Goal: Task Accomplishment & Management: Use online tool/utility

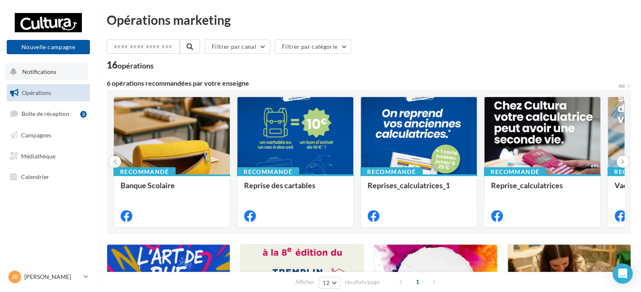
click at [32, 75] on button "Notifications" at bounding box center [46, 72] width 83 height 18
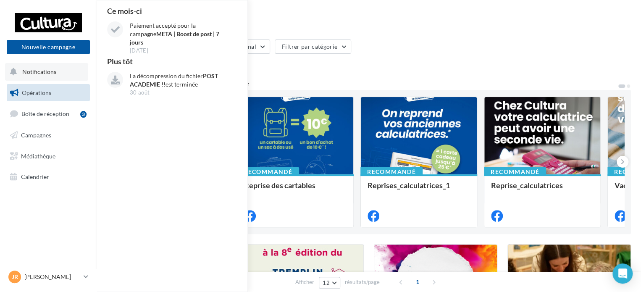
click at [58, 73] on button "Notifications Ce mois-ci Paiement accepté pour la campagne META | Boost de post…" at bounding box center [46, 72] width 83 height 18
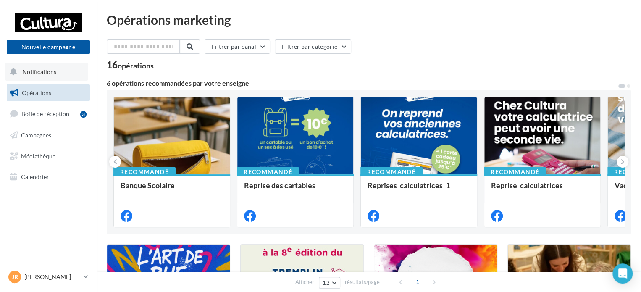
click at [58, 73] on button "Notifications" at bounding box center [46, 72] width 83 height 18
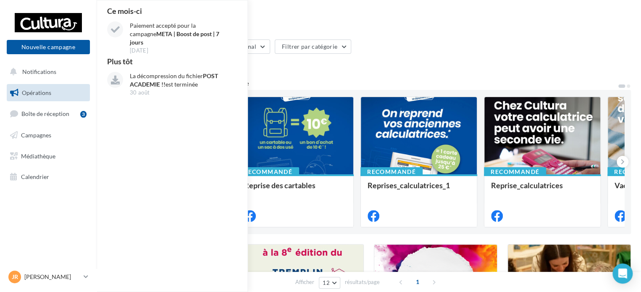
click at [49, 90] on span "Opérations" at bounding box center [36, 92] width 29 height 7
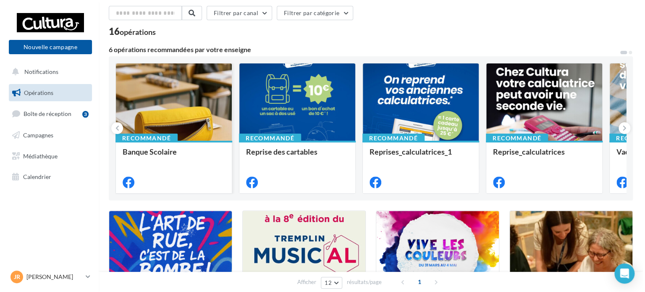
scroll to position [42, 0]
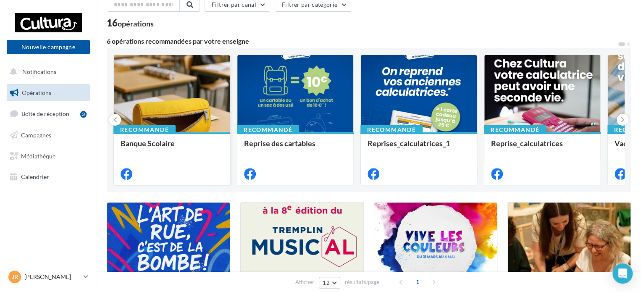
click at [197, 93] on div at bounding box center [172, 94] width 116 height 78
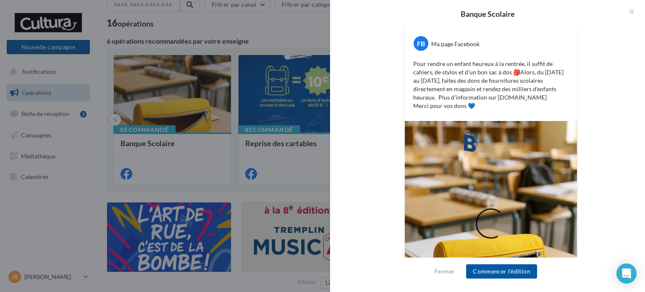
scroll to position [103, 0]
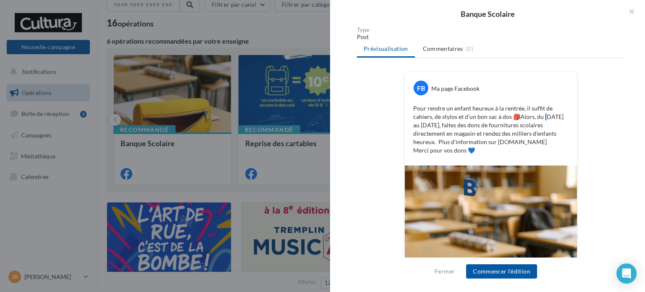
click at [543, 119] on p "Pour rendre un enfant heureux à la rentrée, il suffit de cahiers, de stylos et …" at bounding box center [490, 129] width 155 height 50
click at [558, 134] on p "Pour rendre un enfant heureux à la rentrée, il suffit de cahiers, de stylos et …" at bounding box center [490, 129] width 155 height 50
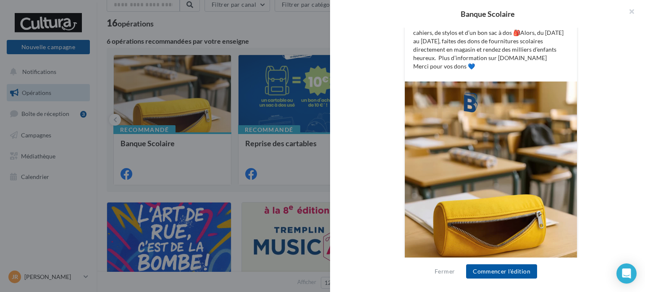
scroll to position [229, 0]
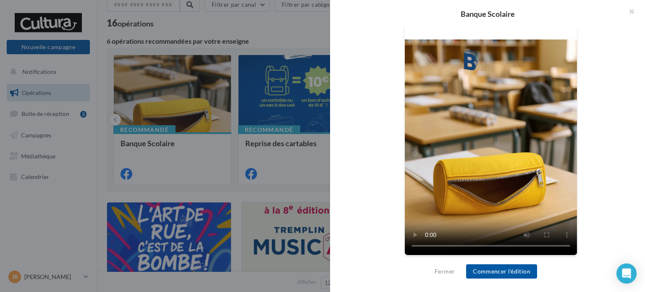
click at [437, 247] on video at bounding box center [491, 146] width 172 height 215
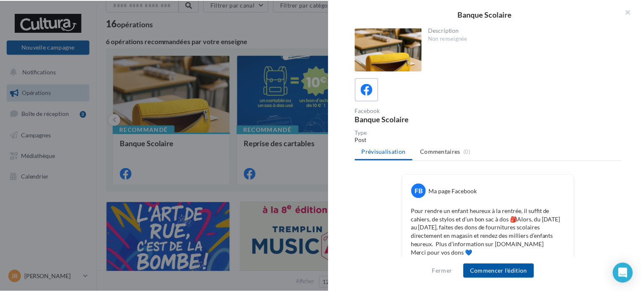
scroll to position [0, 0]
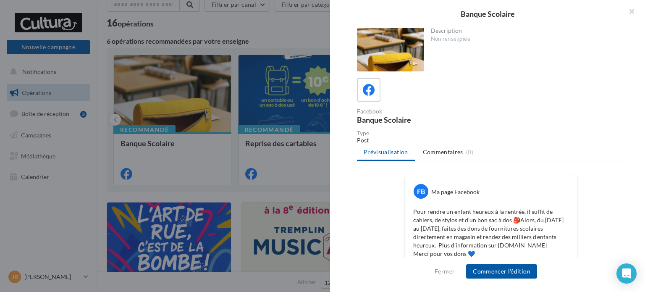
click at [229, 192] on div at bounding box center [322, 146] width 645 height 292
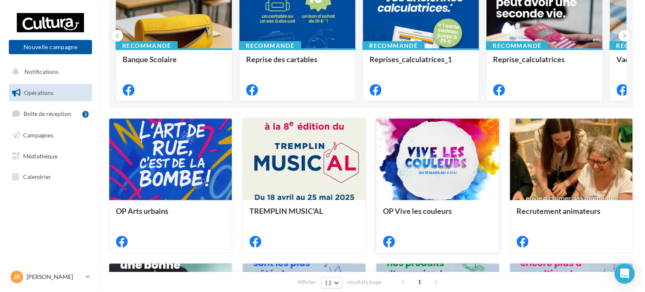
scroll to position [168, 0]
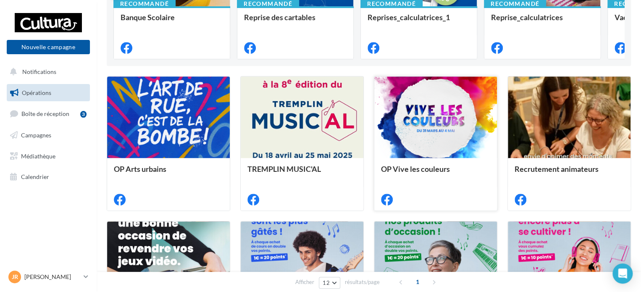
drag, startPoint x: 437, startPoint y: 106, endPoint x: 405, endPoint y: 174, distance: 74.8
click at [405, 174] on div "OP Vive les couleurs" at bounding box center [435, 173] width 109 height 17
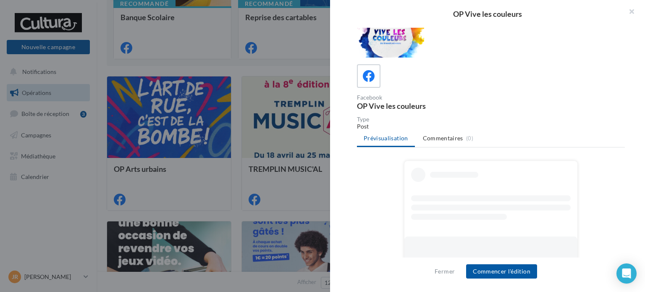
scroll to position [0, 0]
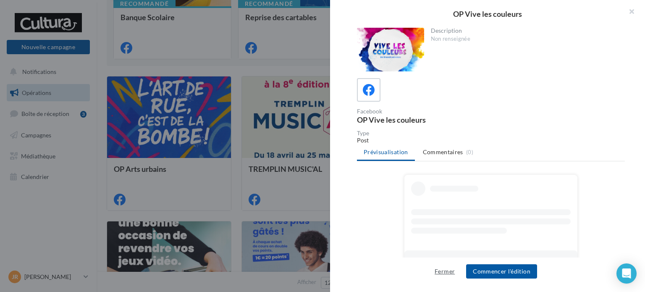
click at [447, 270] on button "Fermer" at bounding box center [444, 271] width 27 height 10
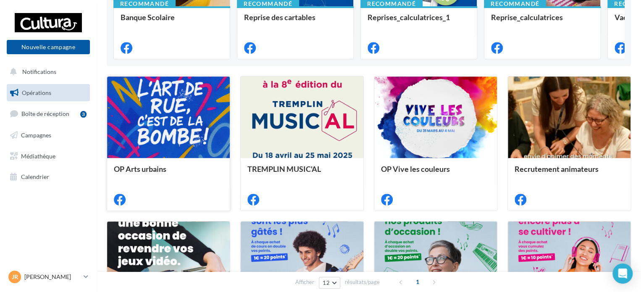
click at [183, 132] on div at bounding box center [168, 117] width 123 height 82
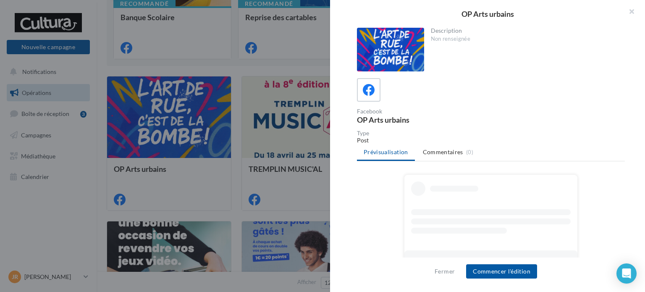
click at [185, 190] on div at bounding box center [322, 146] width 645 height 292
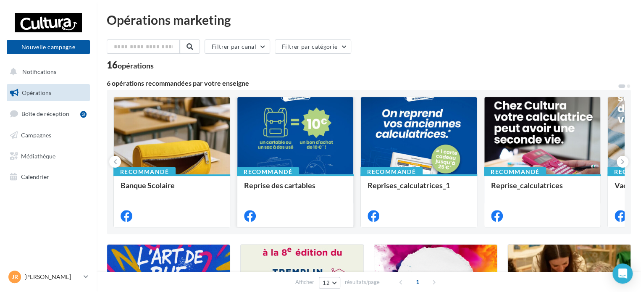
click at [308, 147] on div at bounding box center [295, 136] width 116 height 78
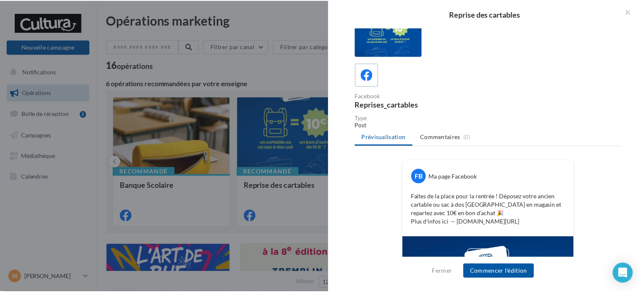
scroll to position [3, 0]
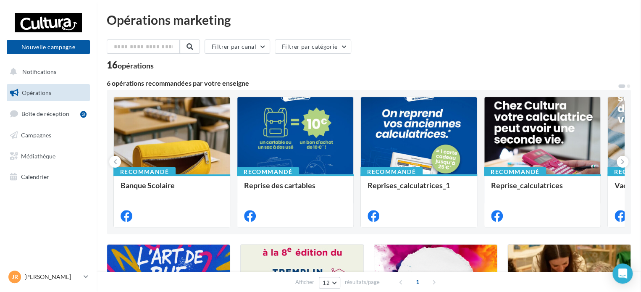
click at [627, 158] on button at bounding box center [623, 162] width 12 height 12
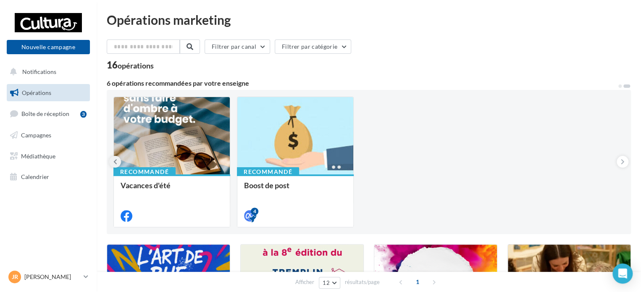
click at [116, 160] on icon at bounding box center [115, 162] width 4 height 8
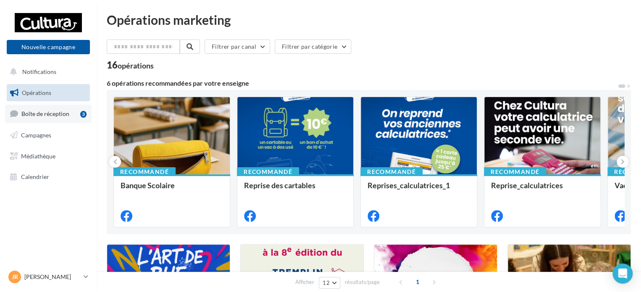
click at [27, 117] on span "Boîte de réception" at bounding box center [45, 113] width 48 height 7
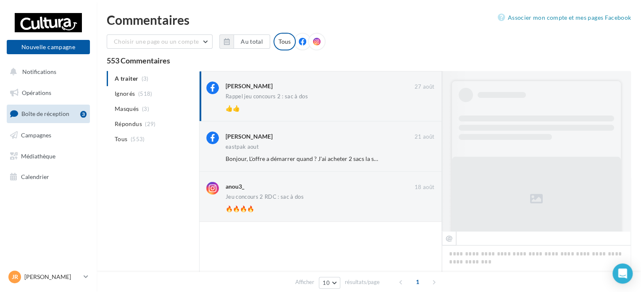
click at [299, 45] on icon at bounding box center [303, 42] width 8 height 8
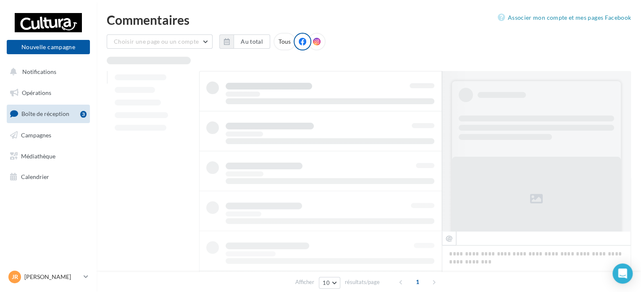
click at [313, 45] on span at bounding box center [317, 42] width 8 height 8
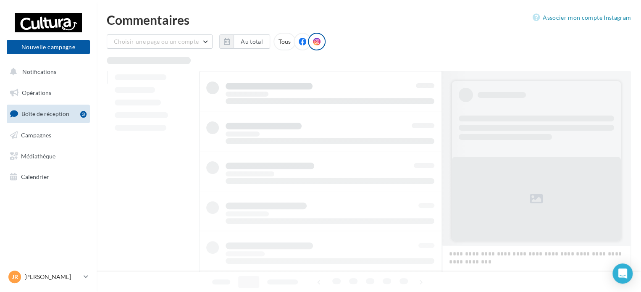
scroll to position [0, 0]
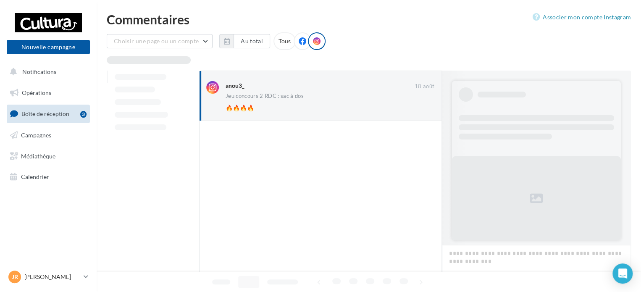
click at [323, 122] on div at bounding box center [320, 220] width 243 height 198
click at [323, 110] on div "🔥🔥🔥🔥" at bounding box center [303, 108] width 154 height 8
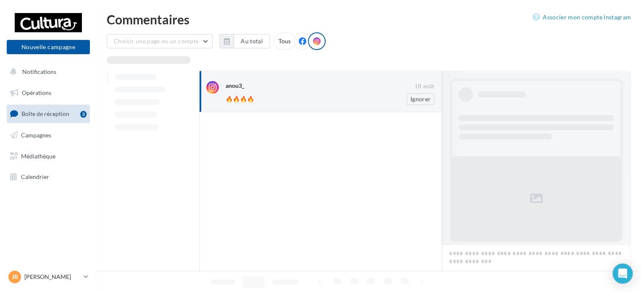
scroll to position [1, 0]
click at [273, 87] on div "anou3_" at bounding box center [320, 85] width 189 height 9
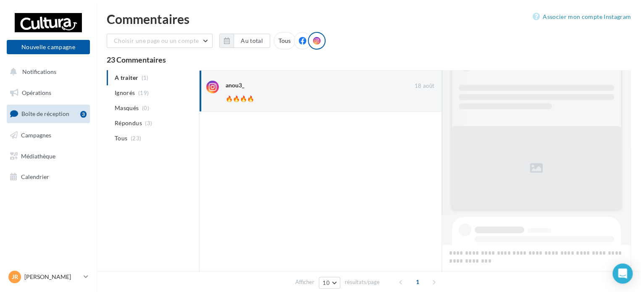
scroll to position [0, 0]
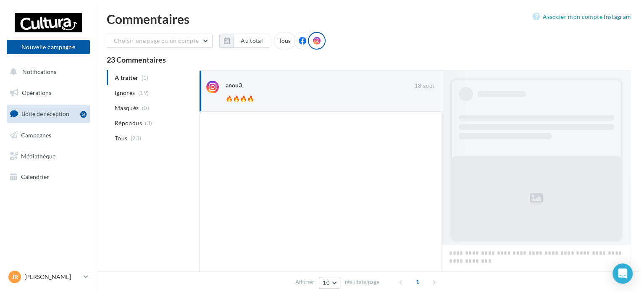
click at [295, 42] on div at bounding box center [303, 41] width 18 height 18
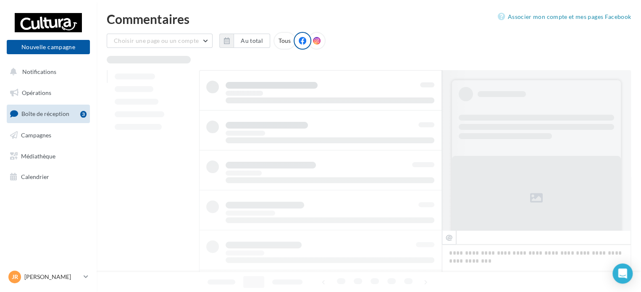
scroll to position [1, 0]
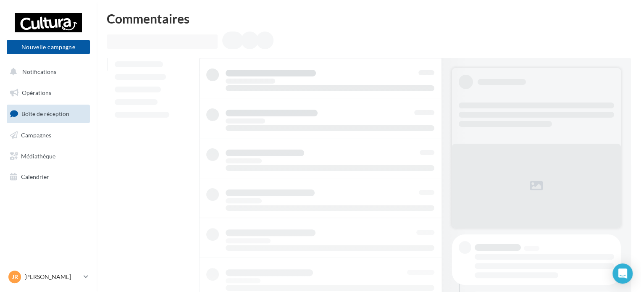
drag, startPoint x: 333, startPoint y: 35, endPoint x: 304, endPoint y: 45, distance: 30.6
click at [304, 45] on div at bounding box center [369, 42] width 524 height 20
click at [299, 49] on div at bounding box center [369, 42] width 524 height 20
click at [247, 42] on div at bounding box center [249, 41] width 17 height 18
click at [338, 84] on div at bounding box center [320, 257] width 243 height 399
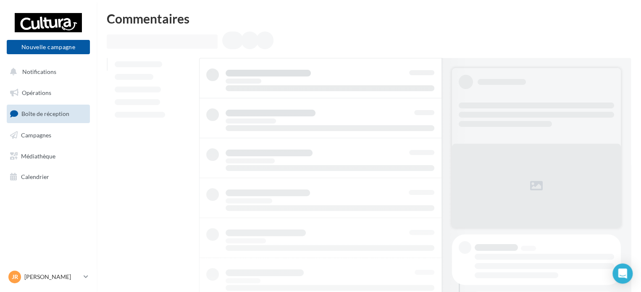
click at [349, 122] on div at bounding box center [320, 257] width 243 height 399
click at [34, 94] on span "Opérations" at bounding box center [36, 92] width 29 height 7
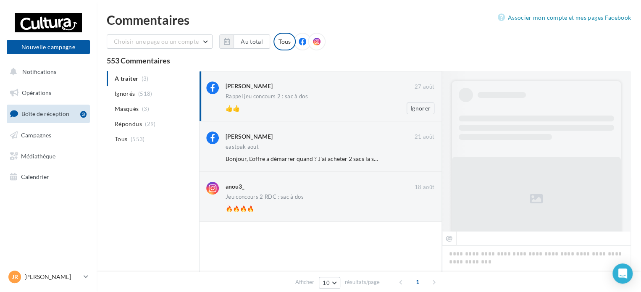
click at [302, 92] on div "Gaelle Quillaud 27 août Rappel jeu concours 2 : sac à dos 👍👍 Ignorer" at bounding box center [330, 97] width 209 height 33
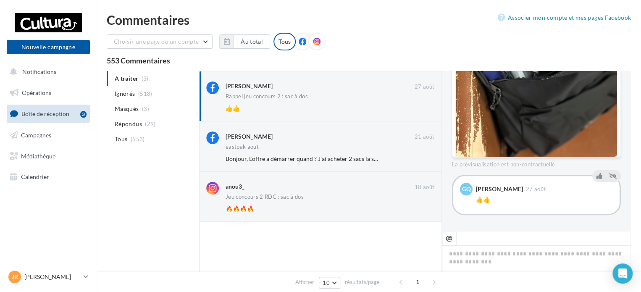
click at [544, 201] on div "👍👍" at bounding box center [544, 199] width 137 height 8
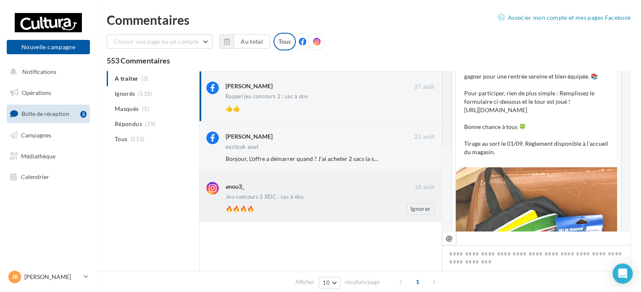
scroll to position [0, 0]
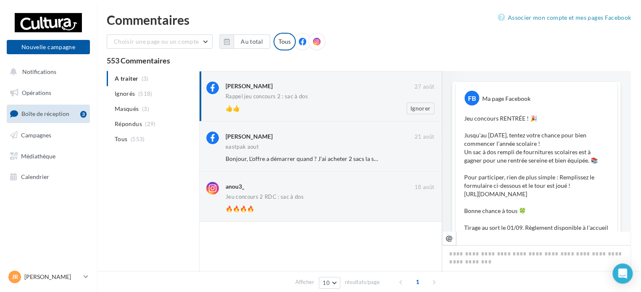
click at [348, 101] on div "Gaelle Quillaud 27 août Rappel jeu concours 2 : sac à dos 👍👍 Ignorer" at bounding box center [330, 97] width 209 height 33
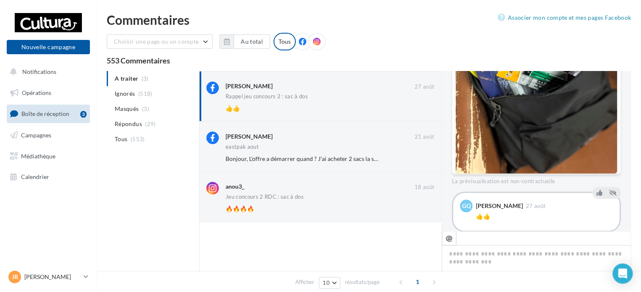
scroll to position [320, 0]
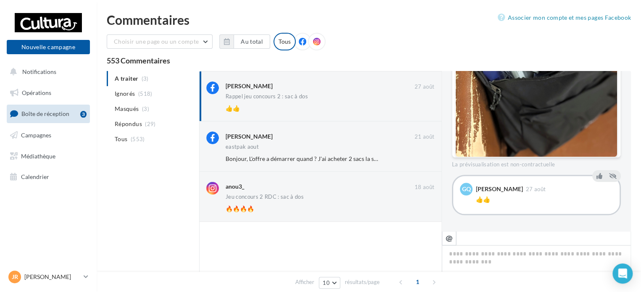
click at [496, 184] on div "Gaelle Quillaud 27 août" at bounding box center [544, 189] width 137 height 13
click at [318, 152] on div "Margaux Loussouarn 21 août eastpak aout Bonjour, L'offre a démarrer quand ? J'a…" at bounding box center [330, 147] width 209 height 33
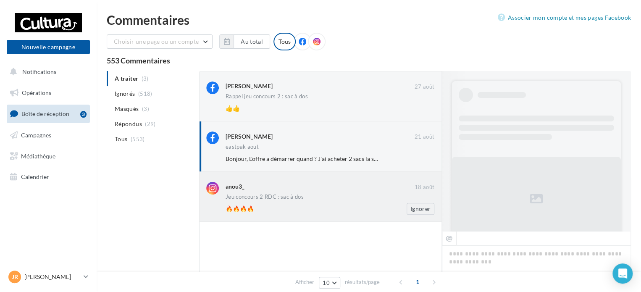
click at [312, 186] on div "anou3_" at bounding box center [320, 186] width 189 height 9
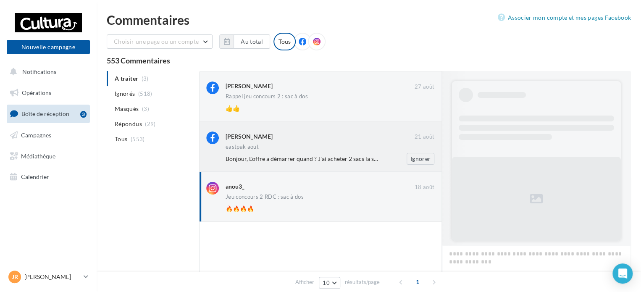
click at [329, 134] on div "Margaux Loussouarn" at bounding box center [320, 135] width 189 height 9
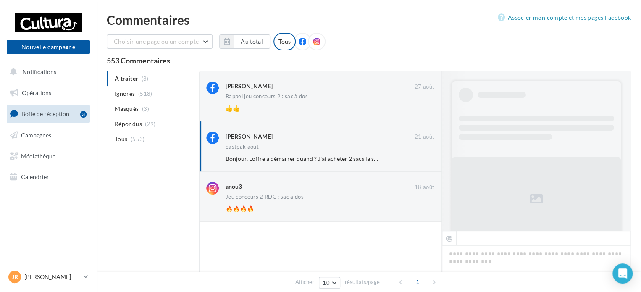
click at [339, 65] on div "Choisir une page ou un compte Cultura Bordeaux Lac (Bordeaux) leplongeoir_cultu…" at bounding box center [369, 188] width 524 height 310
click at [336, 84] on div "Gaelle Quillaud" at bounding box center [320, 85] width 189 height 9
click at [144, 86] on li "Ignorés (518)" at bounding box center [151, 93] width 89 height 15
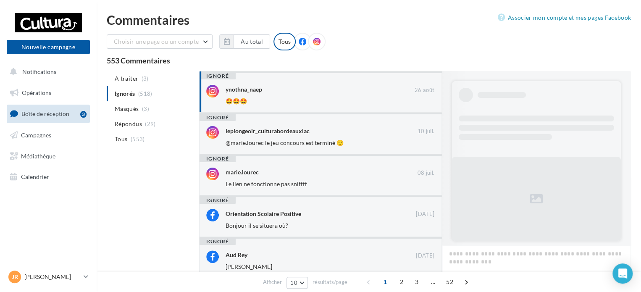
scroll to position [0, 0]
click at [141, 94] on ul "A traiter (3) Ignorés (518) Masqués (3) Répondus (29) Tous (553)" at bounding box center [151, 109] width 89 height 76
click at [138, 110] on span "Masqués" at bounding box center [127, 109] width 24 height 8
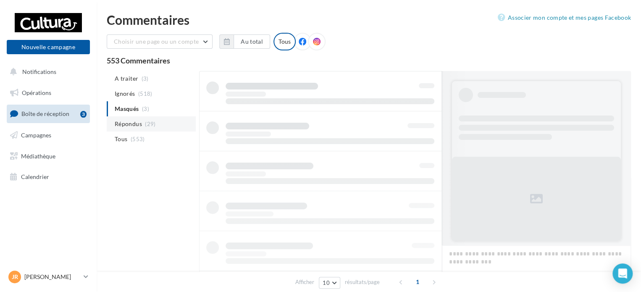
click at [138, 121] on span "Répondus" at bounding box center [128, 124] width 27 height 8
click at [136, 138] on span "(553)" at bounding box center [138, 139] width 14 height 7
click at [136, 126] on span "Répondus" at bounding box center [128, 124] width 27 height 8
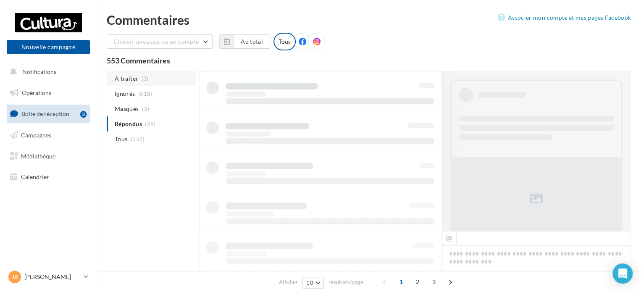
click at [134, 78] on span "A traiter" at bounding box center [127, 78] width 24 height 8
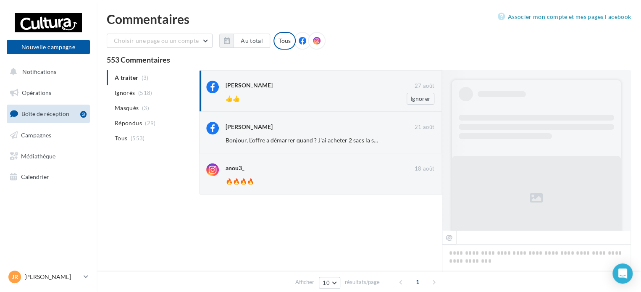
click at [352, 100] on div "👍👍" at bounding box center [303, 99] width 154 height 8
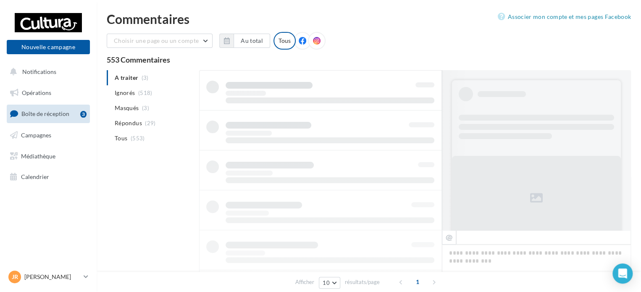
scroll to position [2, 0]
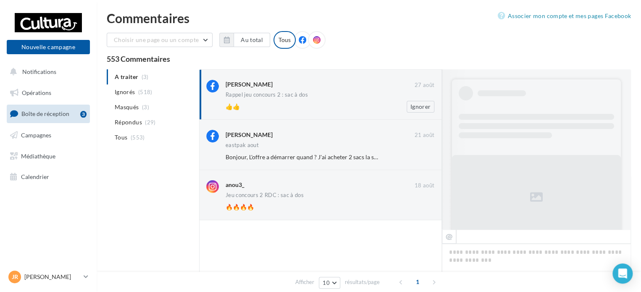
click at [374, 89] on div "Gaelle Quillaud" at bounding box center [320, 85] width 189 height 11
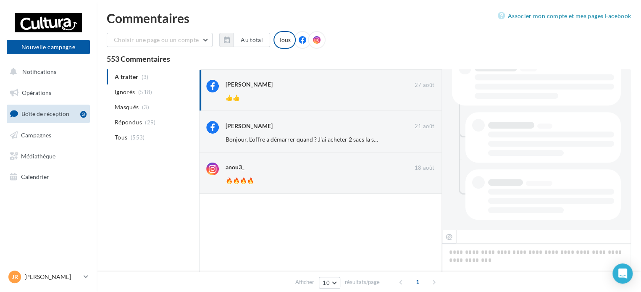
scroll to position [0, 0]
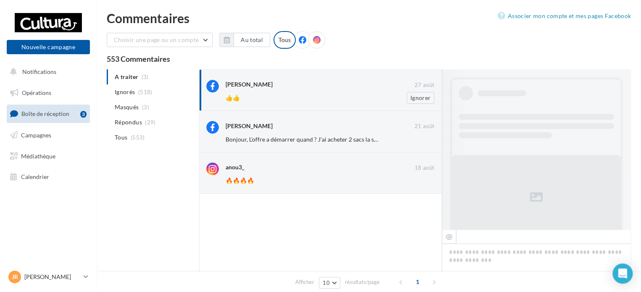
click at [290, 91] on div "Gaelle Quillaud 27 août 👍👍 Ignorer" at bounding box center [330, 92] width 209 height 24
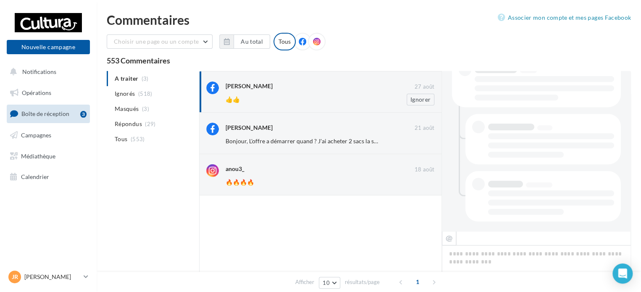
click at [296, 93] on div "Gaelle Quillaud 27 août 👍👍 Ignorer" at bounding box center [330, 93] width 209 height 24
click at [328, 127] on div "Margaux Loussouarn" at bounding box center [320, 127] width 189 height 9
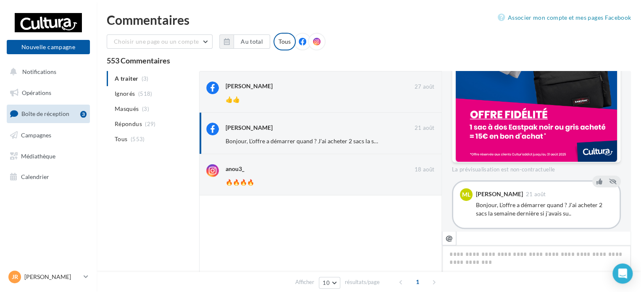
scroll to position [221, 0]
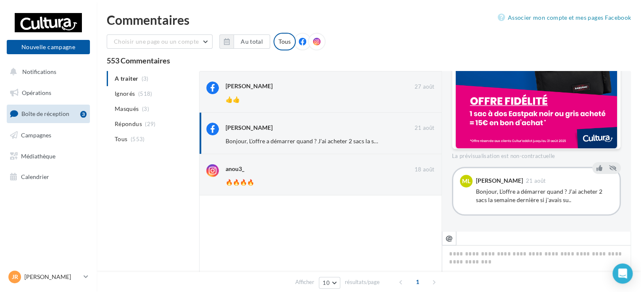
click at [550, 194] on div "Bonjour, L'offre a démarrer quand ? J'ai acheter 2 sacs la semaine dernière si …" at bounding box center [544, 195] width 137 height 17
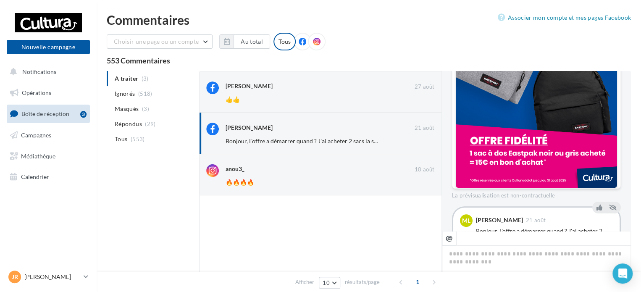
scroll to position [210, 0]
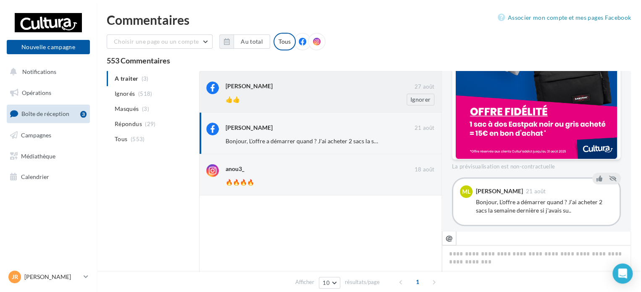
click at [333, 89] on div "Gaelle Quillaud" at bounding box center [320, 85] width 189 height 9
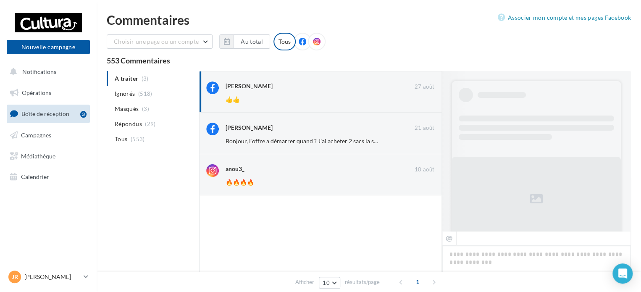
scroll to position [320, 0]
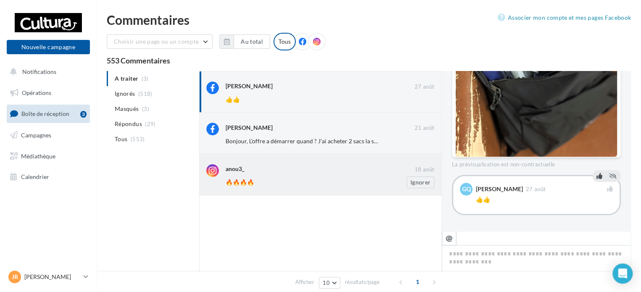
click at [326, 169] on div "anou3_" at bounding box center [320, 168] width 189 height 9
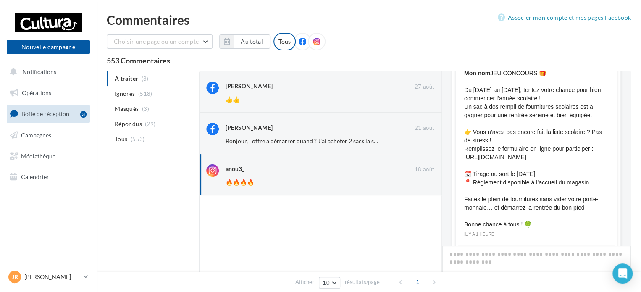
scroll to position [427, 0]
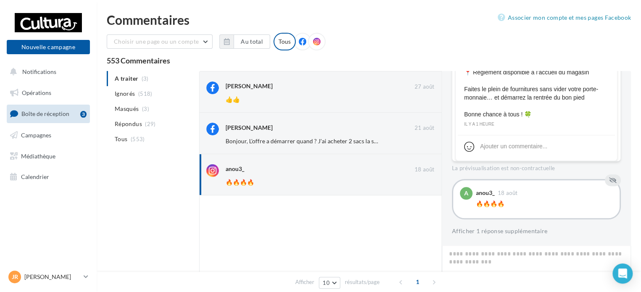
click at [531, 200] on div "🔥🔥🔥🔥" at bounding box center [544, 204] width 137 height 8
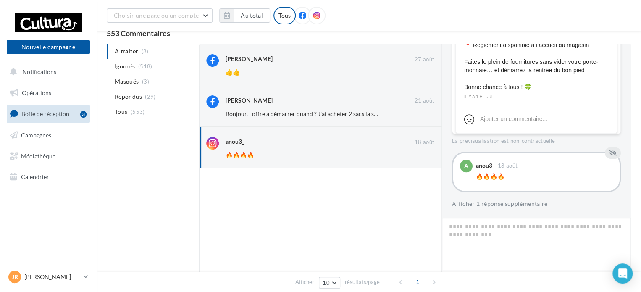
scroll to position [42, 0]
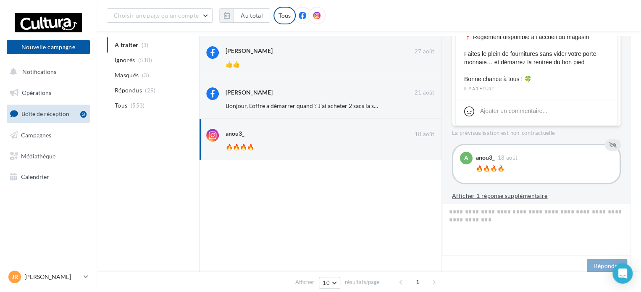
click at [529, 196] on button "Afficher 1 réponse supplémentaire" at bounding box center [500, 196] width 96 height 10
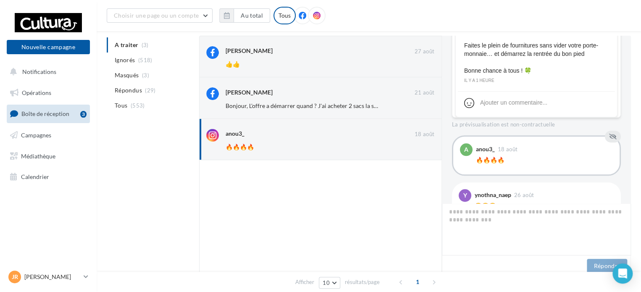
scroll to position [462, 0]
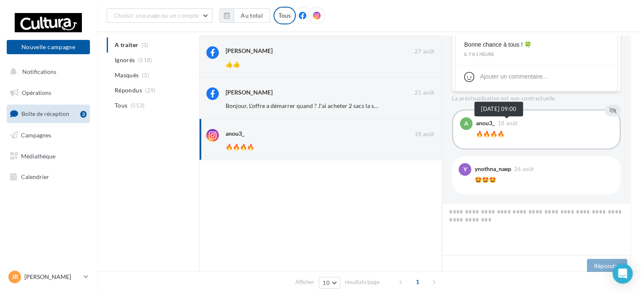
click at [510, 121] on span "18 août" at bounding box center [508, 123] width 20 height 5
click at [563, 127] on div "anou3_ 18 août" at bounding box center [544, 123] width 137 height 13
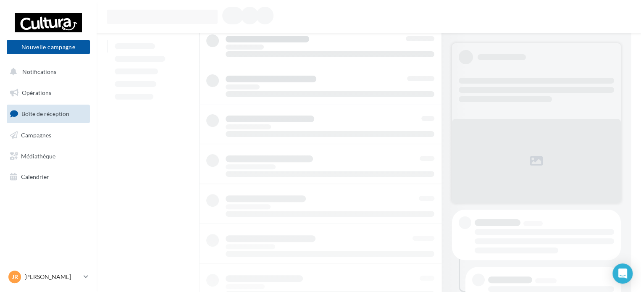
drag, startPoint x: 447, startPoint y: 77, endPoint x: 246, endPoint y: 163, distance: 218.5
click at [246, 163] on div at bounding box center [320, 223] width 243 height 399
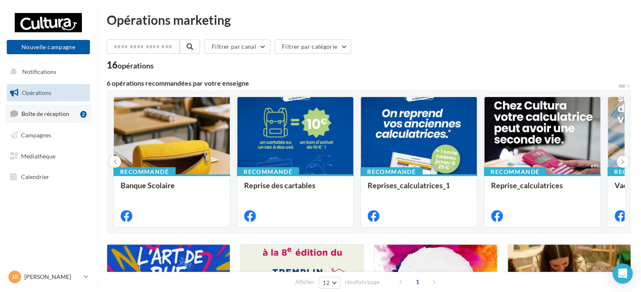
click at [41, 113] on span "Boîte de réception" at bounding box center [45, 113] width 48 height 7
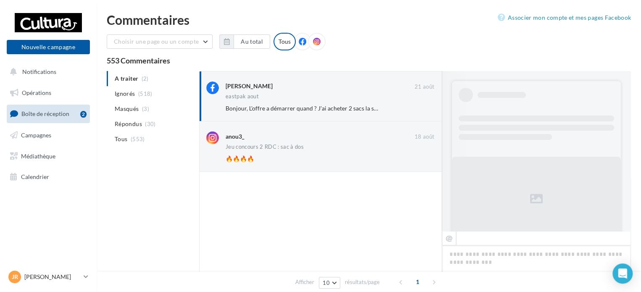
scroll to position [221, 0]
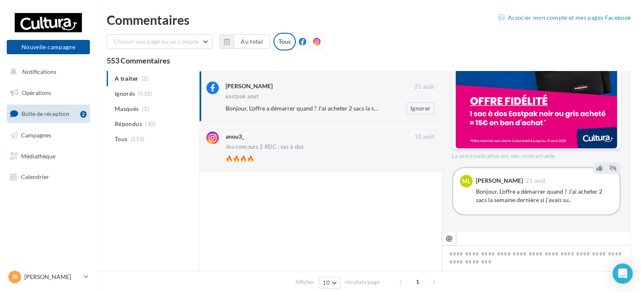
click at [335, 105] on span "Bonjour, L'offre a démarrer quand ? J'ai acheter 2 sacs la semaine dernière si …" at bounding box center [337, 108] width 223 height 7
click at [348, 105] on span "Bonjour, L'offre a démarrer quand ? J'ai acheter 2 sacs la semaine dernière si …" at bounding box center [337, 108] width 223 height 7
click at [341, 151] on div "anou3_ 18 août Jeu concours 2 RDC : sac à dos 🔥🔥🔥🔥 Ignorer" at bounding box center [330, 147] width 209 height 33
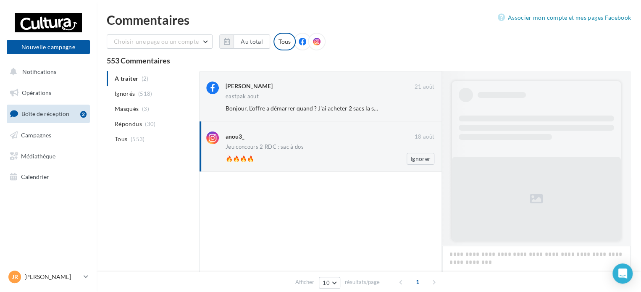
scroll to position [428, 0]
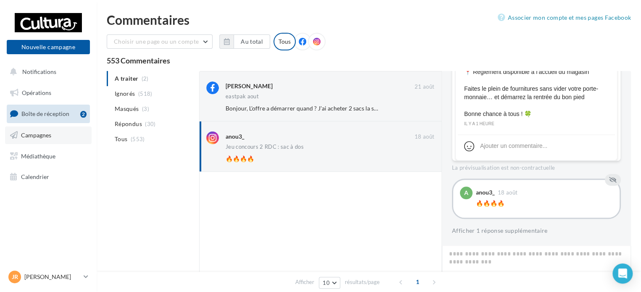
click at [50, 139] on link "Campagnes" at bounding box center [48, 135] width 87 height 18
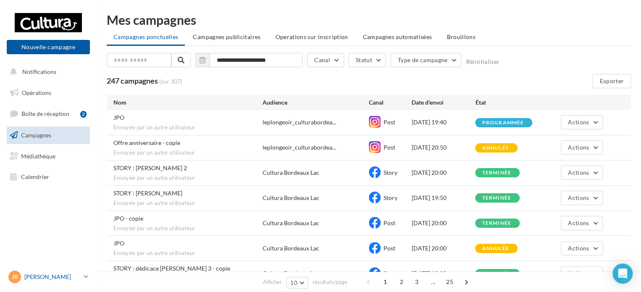
click at [84, 278] on icon at bounding box center [86, 276] width 5 height 7
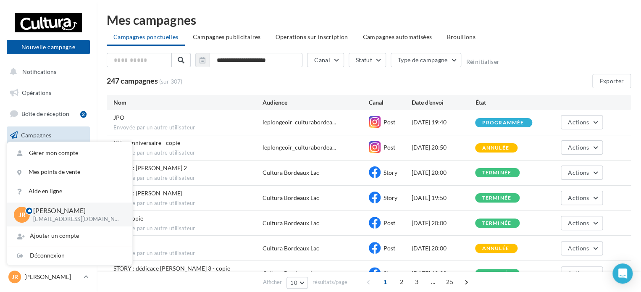
click at [550, 126] on div "Actions" at bounding box center [571, 122] width 64 height 14
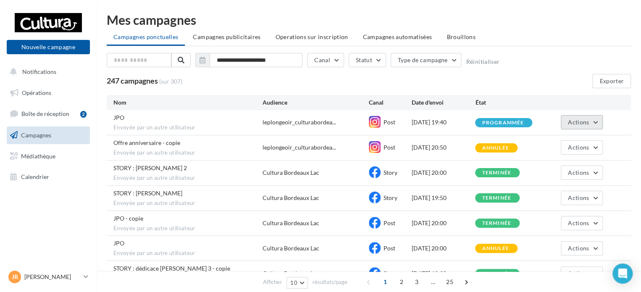
click at [598, 118] on button "Actions" at bounding box center [582, 122] width 42 height 14
click at [485, 139] on div "Offre anniversaire - copie Envoyée par un autre utilisateur leplongeoir_cultura…" at bounding box center [369, 147] width 524 height 25
click at [591, 146] on button "Actions" at bounding box center [582, 147] width 42 height 14
click at [455, 145] on div "09/09/2025 20:50" at bounding box center [443, 147] width 64 height 8
click at [84, 275] on icon at bounding box center [86, 276] width 5 height 7
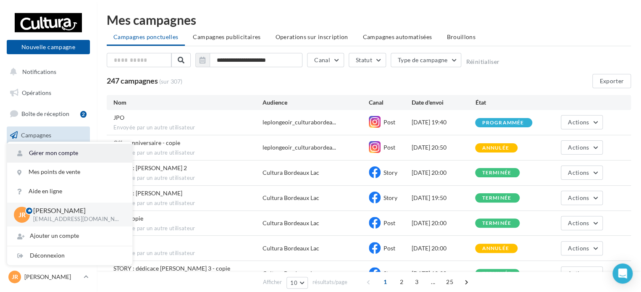
click at [90, 151] on link "Gérer mon compte" at bounding box center [69, 153] width 125 height 19
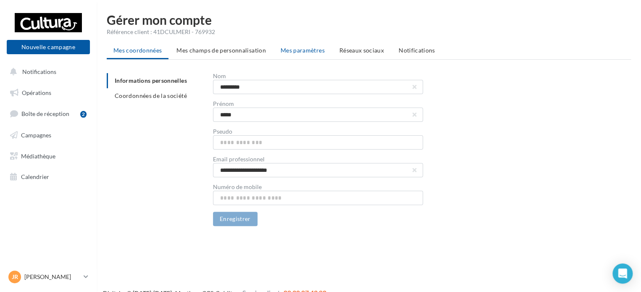
click at [300, 52] on span "Mes paramètres" at bounding box center [303, 50] width 44 height 7
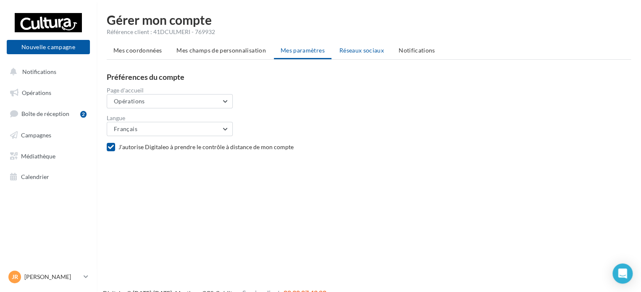
click at [378, 45] on li "Réseaux sociaux" at bounding box center [362, 50] width 58 height 15
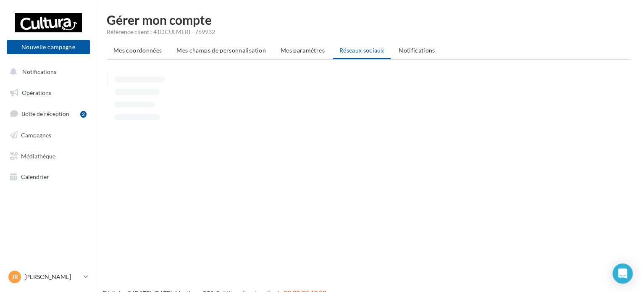
click at [427, 45] on li "Notifications" at bounding box center [417, 50] width 50 height 15
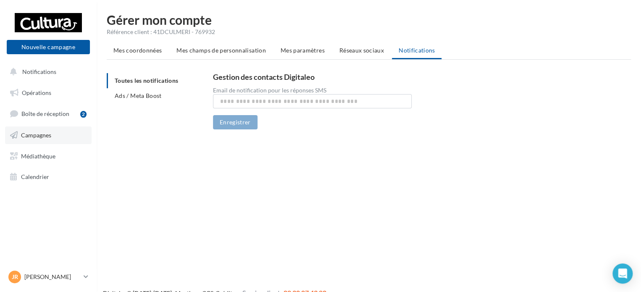
click at [50, 139] on link "Campagnes" at bounding box center [48, 135] width 87 height 18
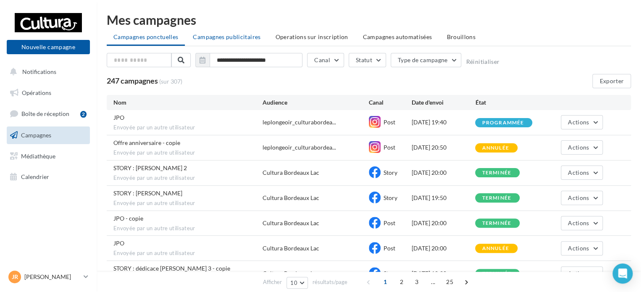
click at [243, 38] on span "Campagnes publicitaires" at bounding box center [227, 36] width 68 height 7
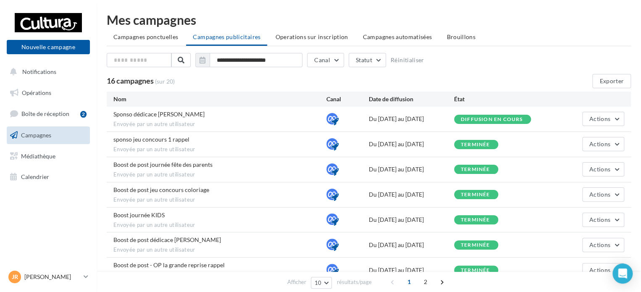
drag, startPoint x: 397, startPoint y: 142, endPoint x: 323, endPoint y: 83, distance: 95.0
click at [323, 83] on div "16 campagnes (sur 20)" at bounding box center [302, 81] width 391 height 9
click at [292, 80] on div "16 campagnes (sur 20)" at bounding box center [302, 81] width 391 height 9
drag, startPoint x: 391, startPoint y: 161, endPoint x: 321, endPoint y: 82, distance: 105.9
click at [321, 82] on div "16 campagnes (sur 20)" at bounding box center [302, 81] width 391 height 9
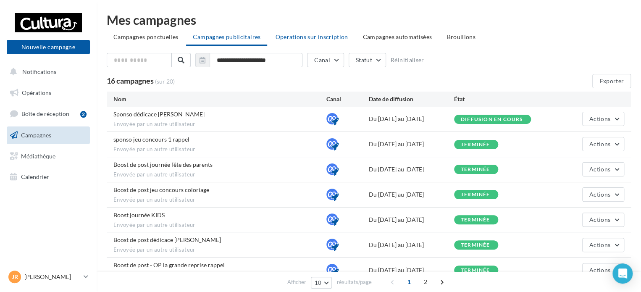
click at [316, 42] on li "Operations sur inscription" at bounding box center [311, 36] width 86 height 15
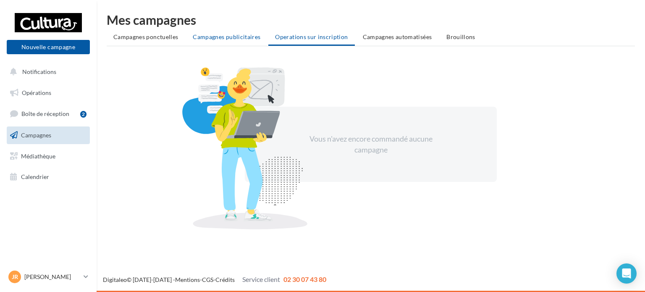
click at [232, 42] on li "Campagnes publicitaires" at bounding box center [226, 36] width 81 height 15
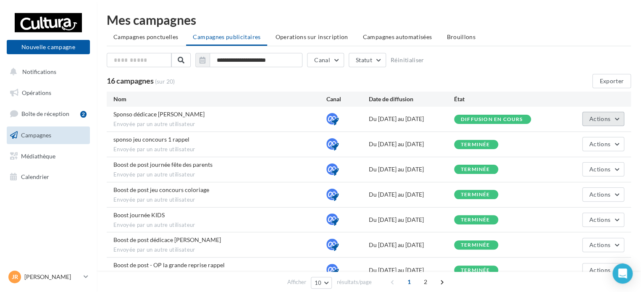
click at [613, 114] on button "Actions" at bounding box center [603, 119] width 42 height 14
click at [597, 143] on button "Voir les résultats" at bounding box center [582, 139] width 84 height 22
click at [601, 142] on span "Actions" at bounding box center [599, 143] width 21 height 7
click at [593, 161] on button "Voir les résultats" at bounding box center [582, 164] width 84 height 22
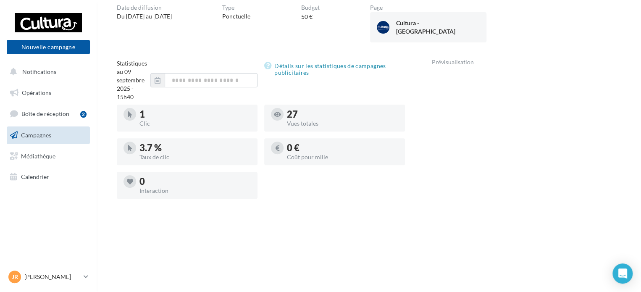
scroll to position [84, 0]
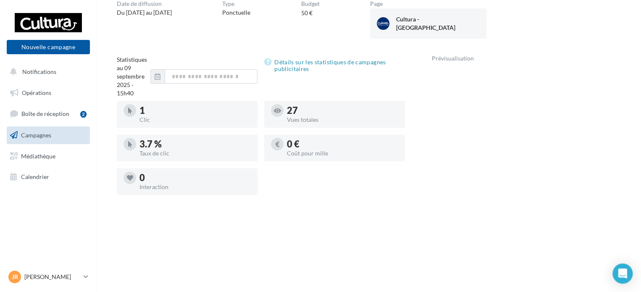
drag, startPoint x: 358, startPoint y: 180, endPoint x: 326, endPoint y: 189, distance: 33.4
click at [326, 189] on div "1 Clic 27 Vues totales 3.7 % Taux de clic 0 € Coût pour mille 0 Interaction" at bounding box center [264, 151] width 295 height 101
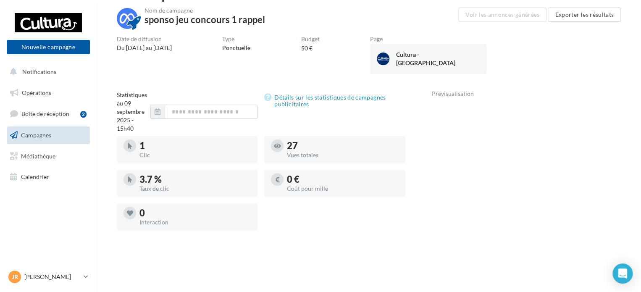
scroll to position [210, 0]
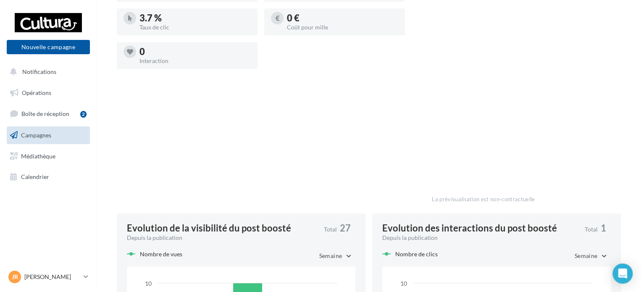
click at [386, 140] on div "Statistiques au 09 septembre 2025 - 15h40 Détails sur les statistiques de campa…" at bounding box center [261, 69] width 288 height 281
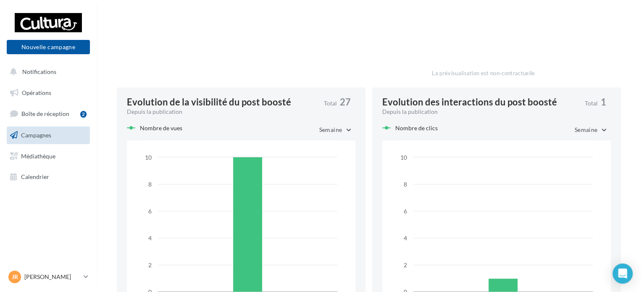
click at [596, 133] on span "Semaine" at bounding box center [586, 129] width 23 height 7
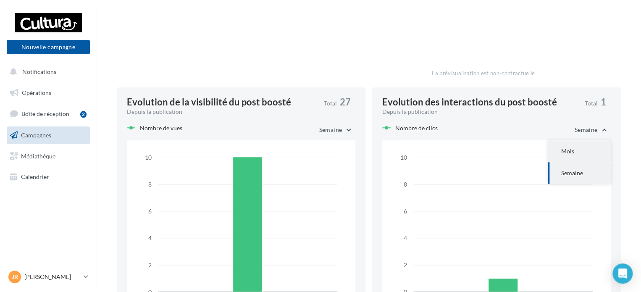
click at [581, 158] on button "Mois" at bounding box center [579, 151] width 63 height 22
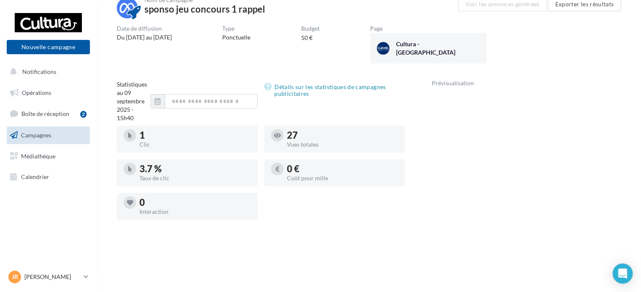
scroll to position [0, 0]
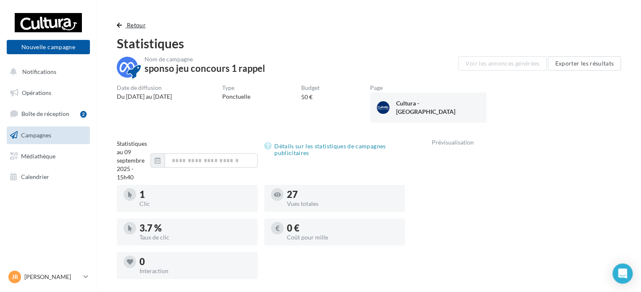
click at [129, 21] on span "Retour" at bounding box center [136, 24] width 19 height 7
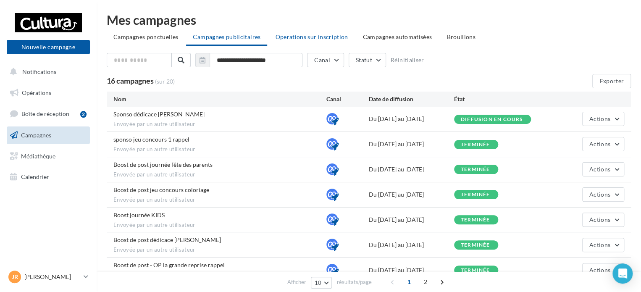
click at [297, 39] on span "Operations sur inscription" at bounding box center [311, 36] width 73 height 7
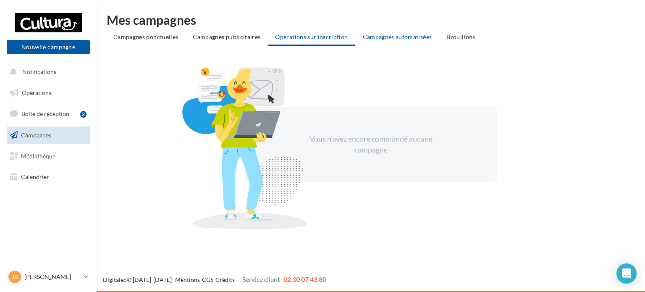
click at [410, 39] on span "Campagnes automatisées" at bounding box center [397, 36] width 69 height 7
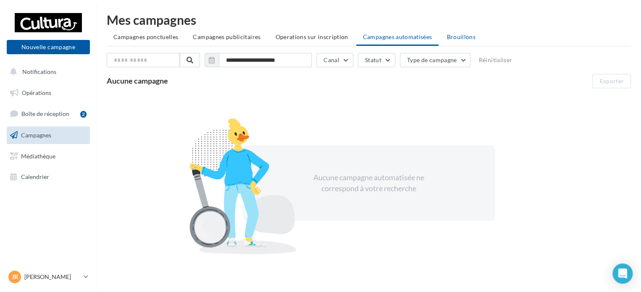
click at [458, 39] on span "Brouillons" at bounding box center [461, 36] width 29 height 7
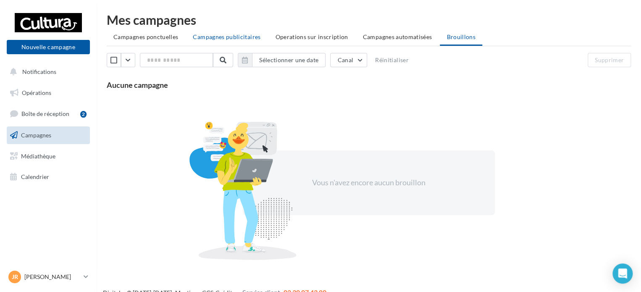
click at [218, 42] on li "Campagnes publicitaires" at bounding box center [226, 36] width 81 height 15
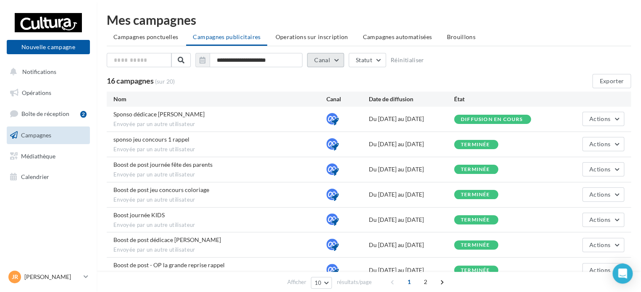
click at [338, 60] on button "Canal" at bounding box center [325, 60] width 37 height 14
click at [282, 85] on div "16 campagnes (sur 20) Exporter" at bounding box center [372, 81] width 531 height 14
click at [380, 60] on button "Statut" at bounding box center [367, 60] width 37 height 14
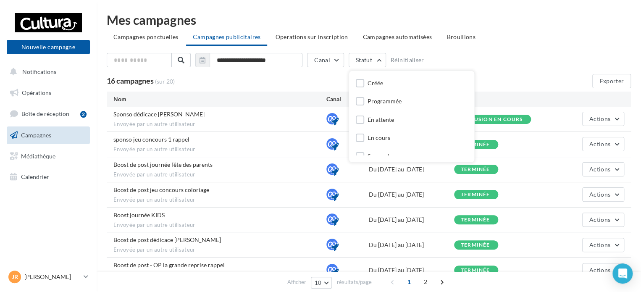
click at [299, 77] on div "16 campagnes (sur 20)" at bounding box center [302, 81] width 391 height 9
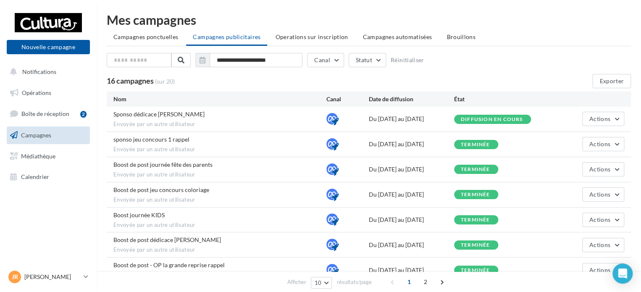
drag, startPoint x: 298, startPoint y: 78, endPoint x: 184, endPoint y: 80, distance: 113.9
click at [184, 80] on div "16 campagnes (sur 20)" at bounding box center [302, 81] width 391 height 9
click at [173, 36] on span "Campagnes ponctuelles" at bounding box center [145, 36] width 65 height 7
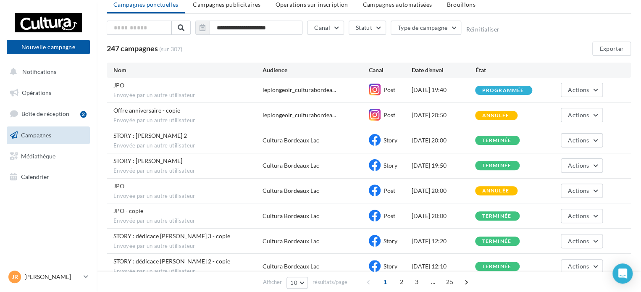
scroll to position [42, 0]
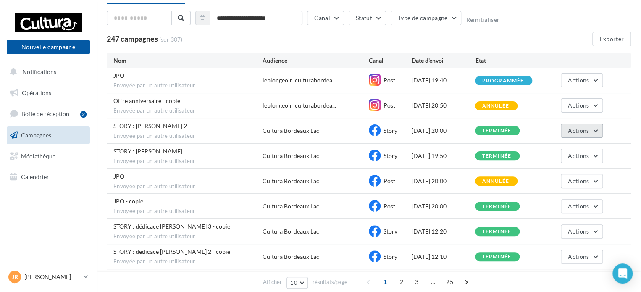
click at [591, 129] on button "Actions" at bounding box center [582, 130] width 42 height 14
click at [551, 128] on div "Actions Voir les résultats Dupliquer" at bounding box center [571, 130] width 64 height 14
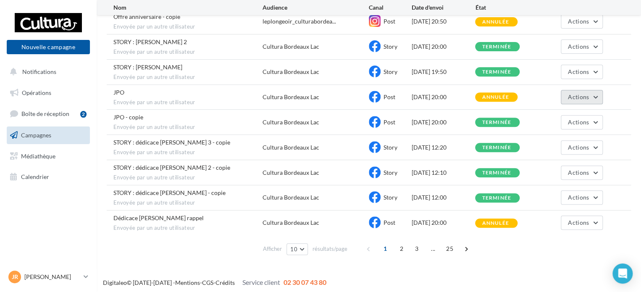
click at [601, 90] on button "Actions" at bounding box center [582, 97] width 42 height 14
click at [418, 95] on div "04/09/2025 20:00" at bounding box center [443, 97] width 64 height 8
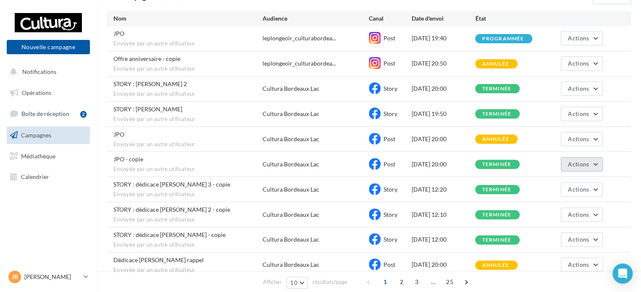
click at [598, 166] on button "Actions" at bounding box center [582, 164] width 42 height 14
click at [620, 162] on div "JPO - copie Envoyée par un autre utilisateur Cultura Bordeaux Lac Post 04/09/20…" at bounding box center [369, 164] width 524 height 25
click at [596, 213] on button "Actions" at bounding box center [582, 215] width 42 height 14
click at [616, 186] on div "STORY : dédicace Claire McGowan 3 - copie Envoyée par un autre utilisateur Cult…" at bounding box center [369, 189] width 524 height 25
click at [400, 282] on span "2" at bounding box center [401, 281] width 13 height 13
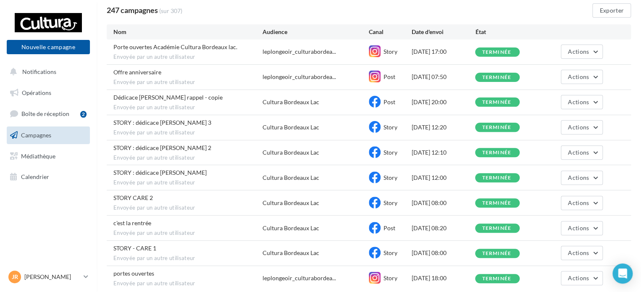
scroll to position [76, 0]
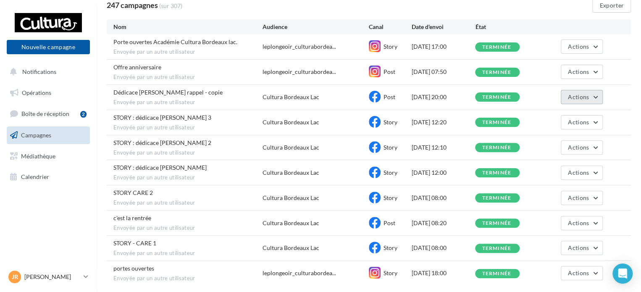
click at [601, 96] on button "Actions" at bounding box center [582, 97] width 42 height 14
click at [625, 101] on div "Dédicace Claire McGowan rappel - copie Envoyée par un autre utilisateur Cultura…" at bounding box center [369, 97] width 524 height 25
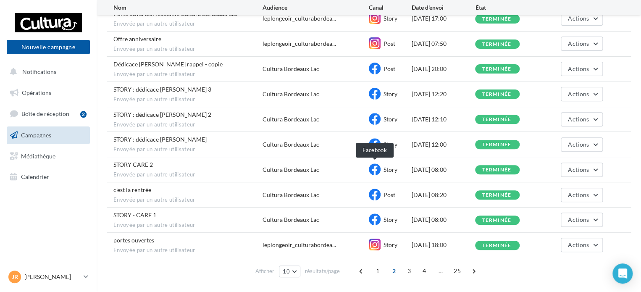
scroll to position [118, 0]
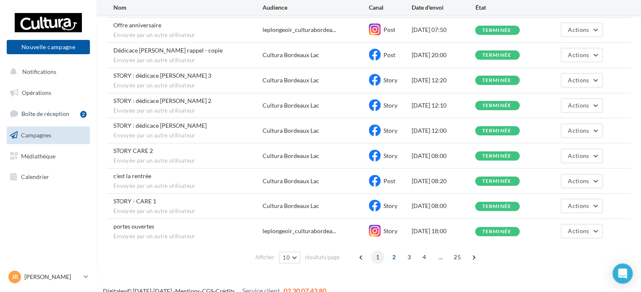
click at [379, 255] on span "1" at bounding box center [377, 256] width 13 height 13
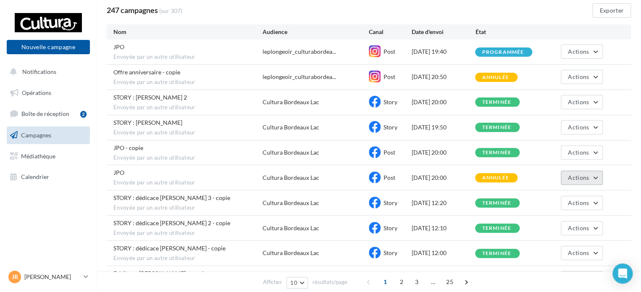
click at [600, 176] on button "Actions" at bounding box center [582, 178] width 42 height 14
click at [617, 173] on div "JPO Envoyée par un autre utilisateur Cultura Bordeaux Lac Post 04/09/2025 20:00…" at bounding box center [369, 177] width 524 height 25
click at [598, 150] on button "Actions" at bounding box center [582, 152] width 42 height 14
click at [619, 149] on div "JPO - copie Envoyée par un autre utilisateur Cultura Bordeaux Lac Post 04/09/20…" at bounding box center [369, 152] width 524 height 25
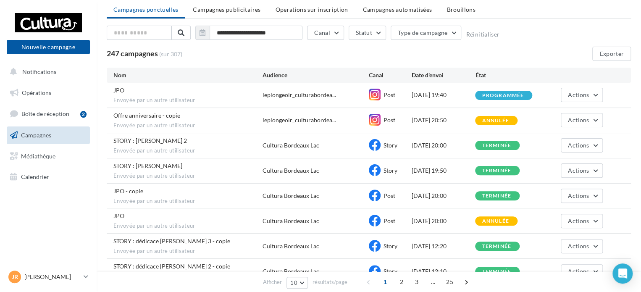
scroll to position [0, 0]
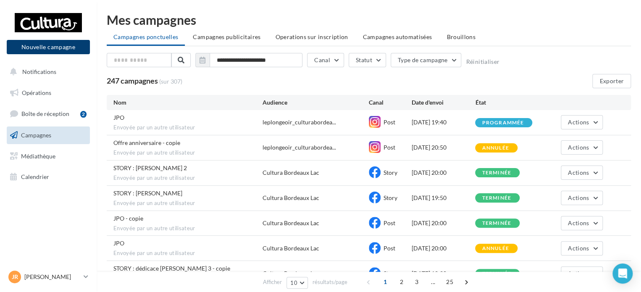
click at [69, 43] on button "Nouvelle campagne" at bounding box center [48, 47] width 83 height 14
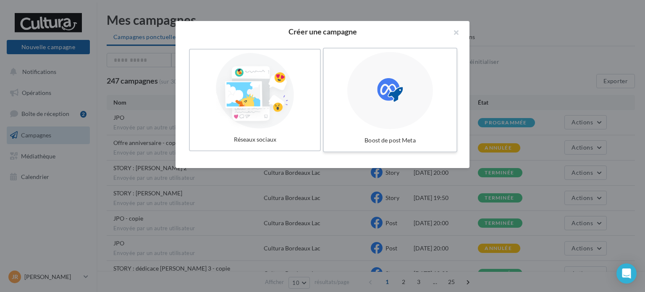
click at [398, 99] on icon at bounding box center [390, 90] width 26 height 26
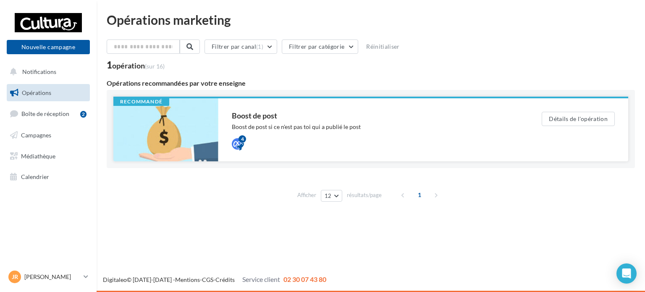
click at [374, 140] on div "4" at bounding box center [370, 143] width 276 height 10
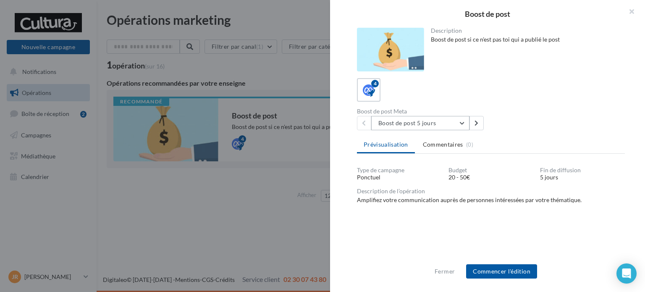
click at [462, 122] on button "Boost de post 5 jours" at bounding box center [420, 123] width 98 height 14
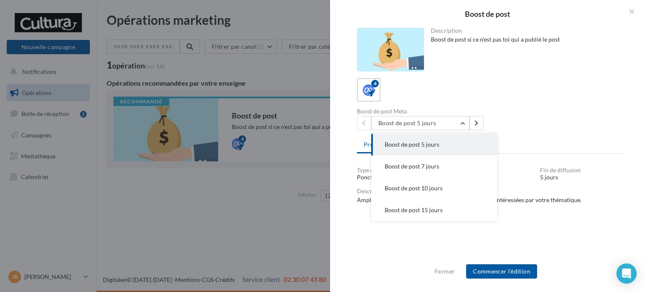
click at [546, 132] on div "Description Boost de post si ce n'est pas toi qui a publié le post 4 Boost de p…" at bounding box center [491, 146] width 322 height 237
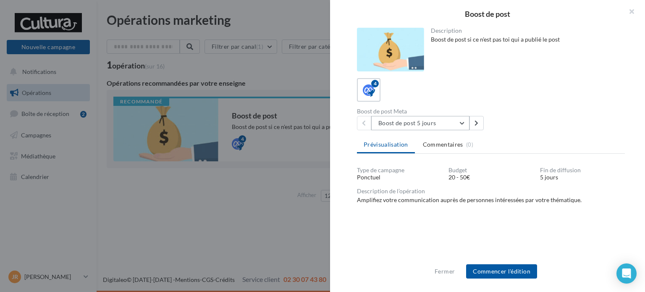
click at [450, 120] on button "Boost de post 5 jours" at bounding box center [420, 123] width 98 height 14
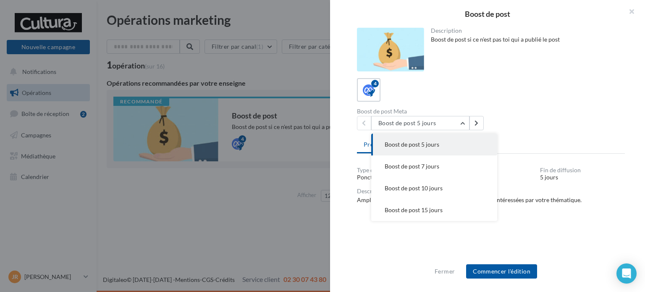
click at [538, 126] on div "Boost de post Meta Boost de post 5 jours Boost de post 5 jours Boost de post 7 …" at bounding box center [494, 119] width 275 height 22
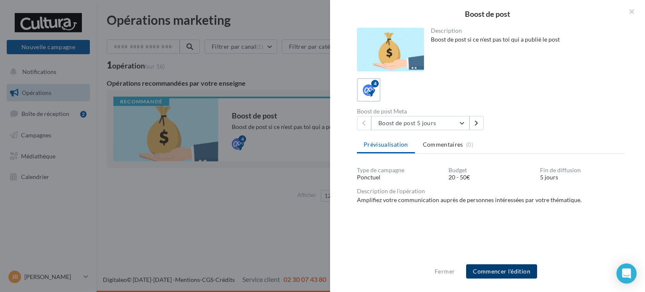
click at [503, 273] on button "Commencer l'édition" at bounding box center [501, 271] width 71 height 14
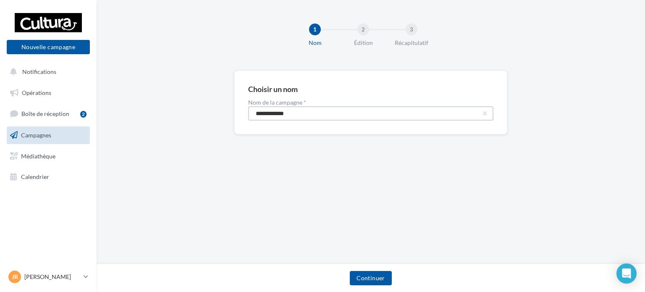
click at [417, 111] on input "**********" at bounding box center [370, 113] width 245 height 14
click at [449, 100] on label "Nom de la campagne *" at bounding box center [370, 103] width 245 height 6
click at [341, 119] on input "**********" at bounding box center [370, 113] width 245 height 14
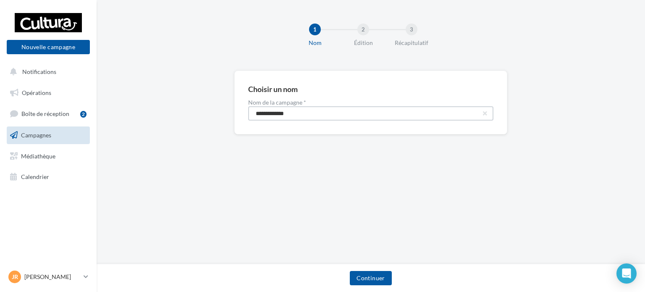
click at [341, 119] on input "**********" at bounding box center [370, 113] width 245 height 14
click at [300, 117] on input "**********" at bounding box center [370, 113] width 245 height 14
type input "**********"
click at [364, 284] on button "Continuer" at bounding box center [371, 278] width 42 height 14
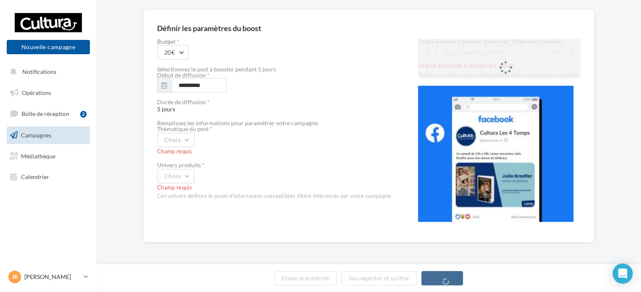
scroll to position [32, 0]
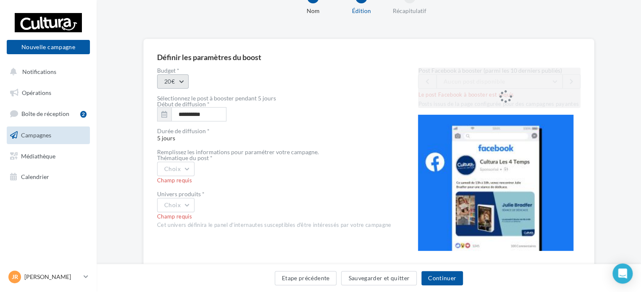
click at [185, 74] on button "20€" at bounding box center [173, 81] width 32 height 14
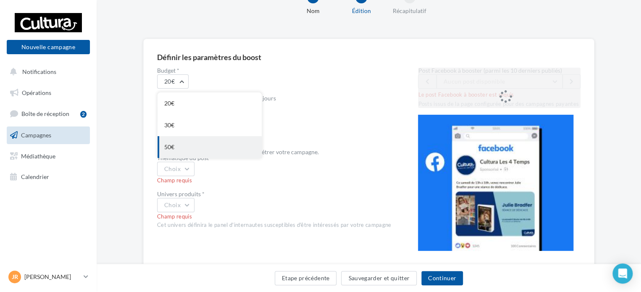
click at [194, 142] on div "50€" at bounding box center [210, 147] width 104 height 22
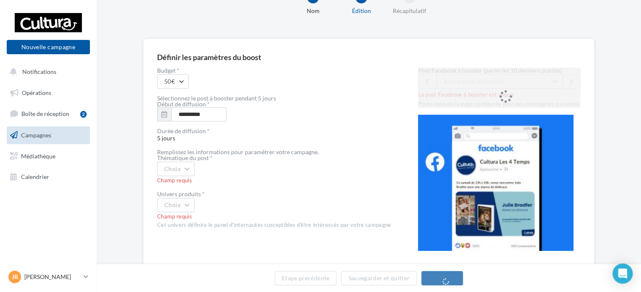
click at [282, 137] on div "Durée de diffusion * 5 jours" at bounding box center [274, 135] width 234 height 14
click at [221, 112] on input "**********" at bounding box center [198, 114] width 55 height 14
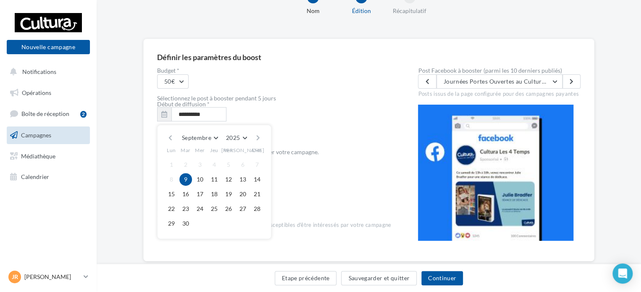
click at [399, 92] on div "**********" at bounding box center [368, 158] width 423 height 180
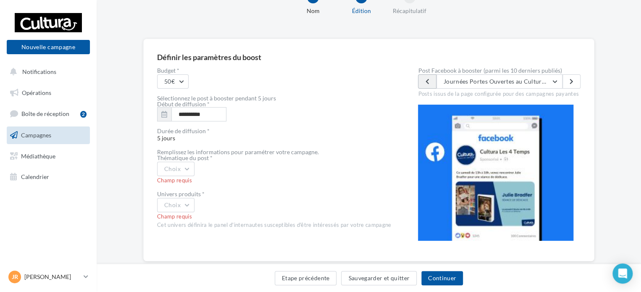
click at [425, 86] on button at bounding box center [427, 81] width 18 height 14
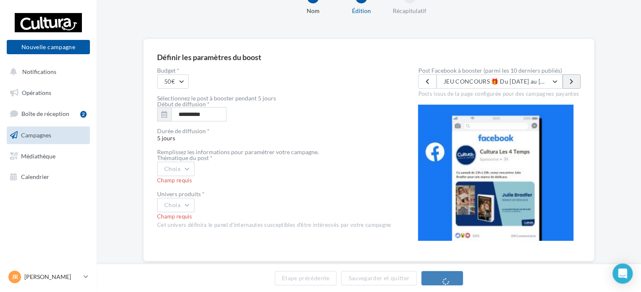
click at [570, 81] on icon at bounding box center [572, 82] width 4 height 6
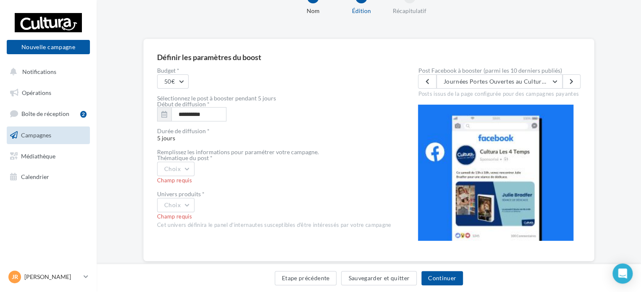
click at [247, 145] on div "**********" at bounding box center [274, 158] width 234 height 180
click at [216, 112] on input "**********" at bounding box center [198, 114] width 55 height 14
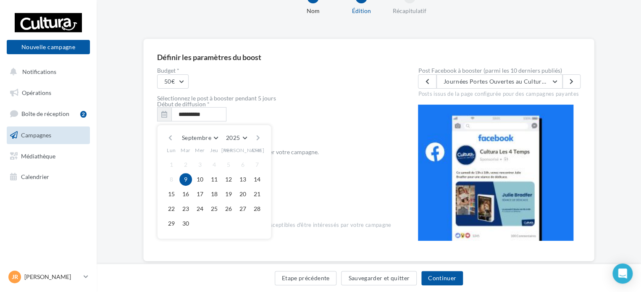
click at [322, 102] on div "Début de diffusion *" at bounding box center [274, 104] width 234 height 6
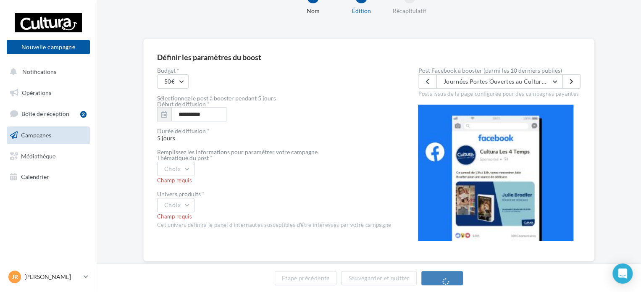
drag, startPoint x: 322, startPoint y: 102, endPoint x: 300, endPoint y: 121, distance: 28.8
click at [300, 121] on div "**********" at bounding box center [274, 158] width 234 height 180
click at [182, 172] on button "Choix" at bounding box center [175, 169] width 37 height 14
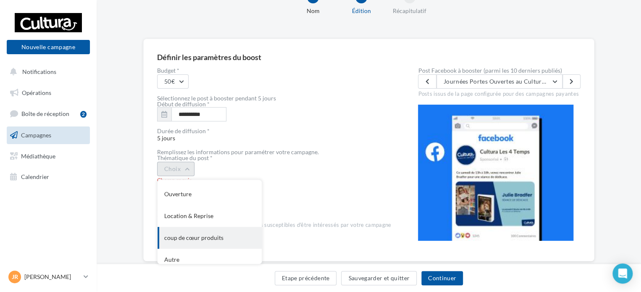
scroll to position [91, 0]
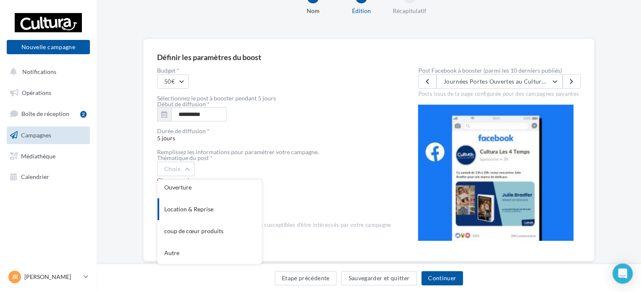
click at [299, 188] on div "**********" at bounding box center [274, 158] width 234 height 180
click at [186, 209] on button "Choix" at bounding box center [175, 205] width 37 height 14
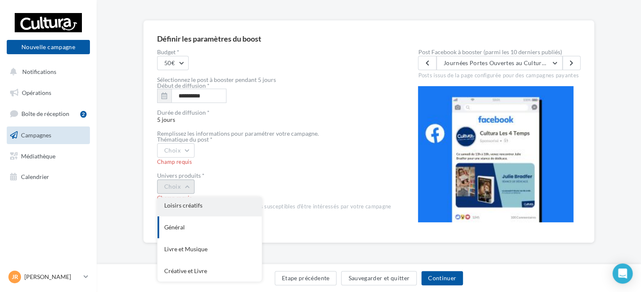
scroll to position [69, 0]
click at [302, 181] on div "Choix Livre Musique Jeux vidéos Loisirs créatifs Général Livre et Musique Créat…" at bounding box center [274, 186] width 234 height 14
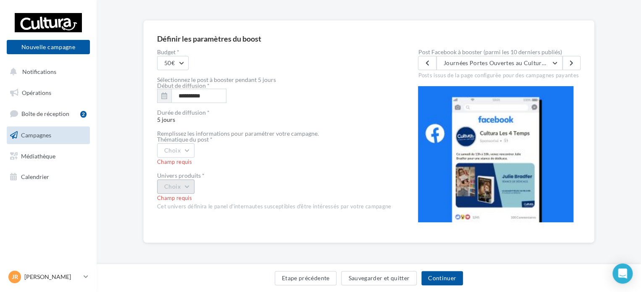
click at [184, 185] on button "Choix" at bounding box center [175, 186] width 37 height 14
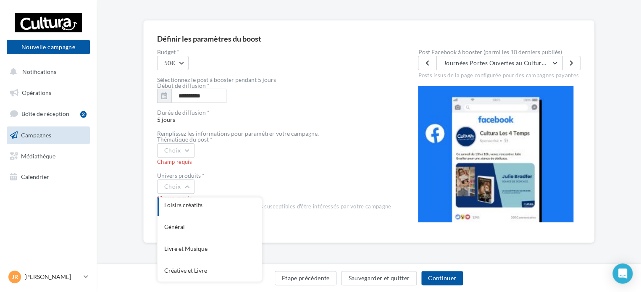
click at [288, 171] on div "**********" at bounding box center [274, 139] width 234 height 180
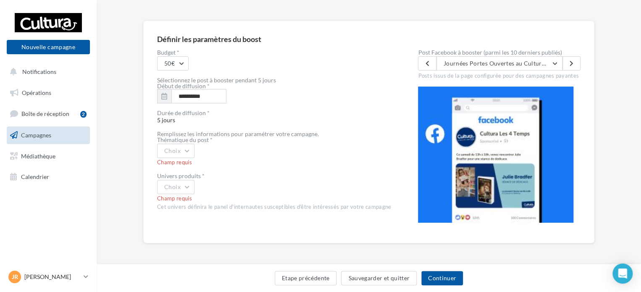
scroll to position [50, 0]
click at [184, 154] on button "Choix" at bounding box center [175, 150] width 37 height 14
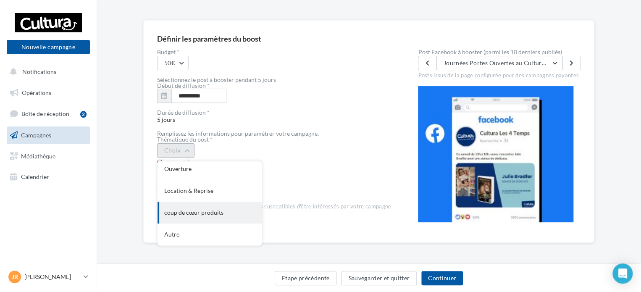
scroll to position [0, 0]
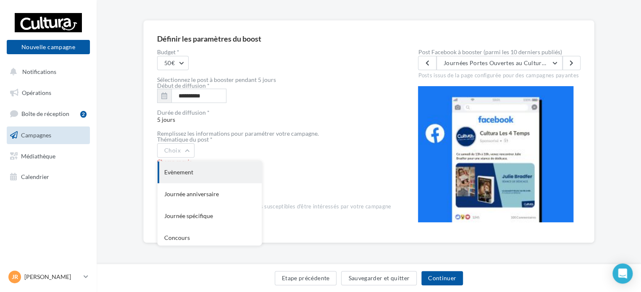
click at [200, 174] on div "Evènement" at bounding box center [210, 172] width 104 height 22
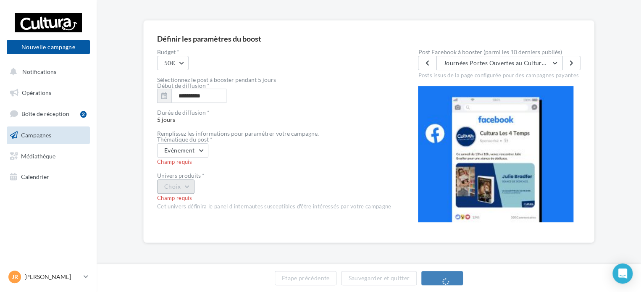
click at [178, 189] on button "Choix" at bounding box center [175, 186] width 37 height 14
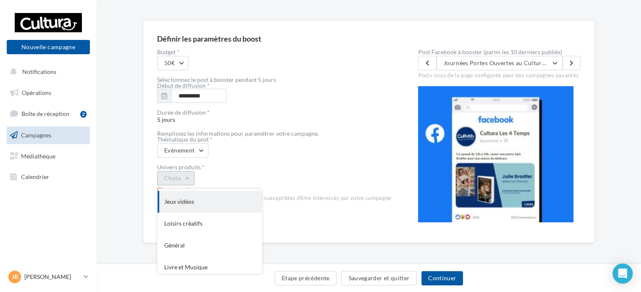
scroll to position [69, 0]
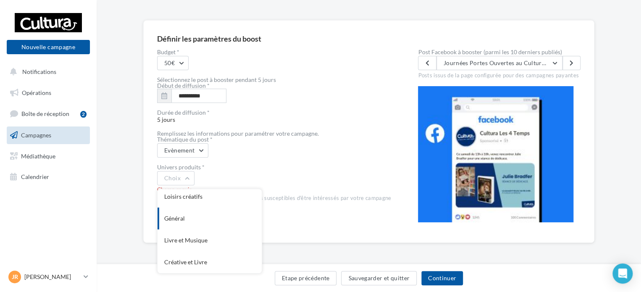
click at [286, 178] on div "Choix Livre Musique Jeux vidéos Loisirs créatifs Général Livre et Musique Créat…" at bounding box center [274, 178] width 234 height 14
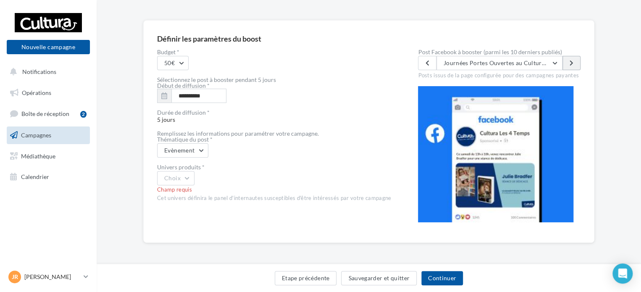
click at [570, 63] on icon at bounding box center [572, 63] width 4 height 6
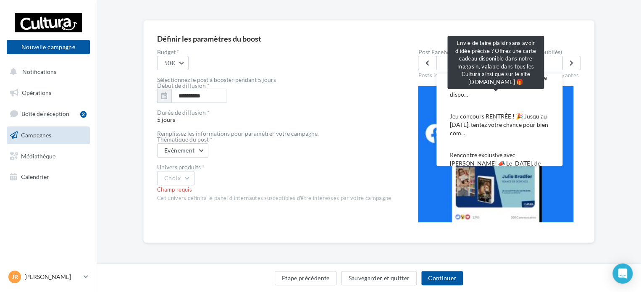
scroll to position [0, 0]
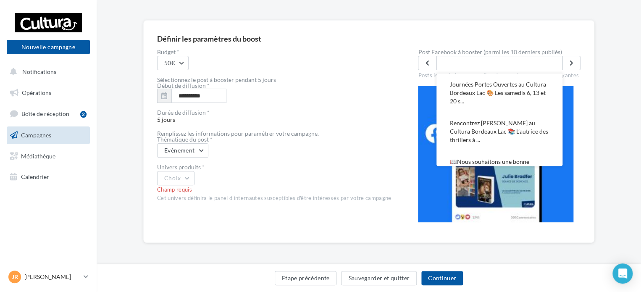
click at [285, 110] on div "Durée de diffusion *" at bounding box center [274, 113] width 234 height 6
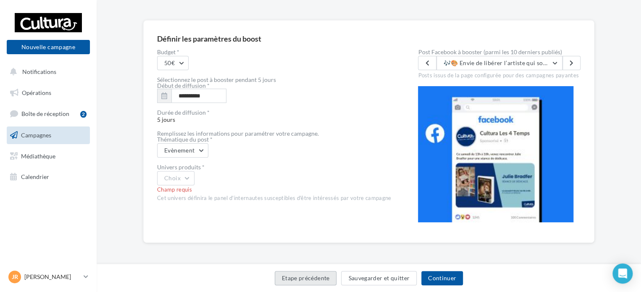
click at [312, 284] on button "Etape précédente" at bounding box center [306, 278] width 62 height 14
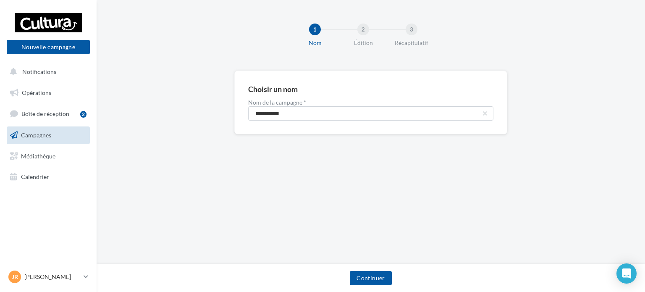
click at [55, 140] on link "Campagnes" at bounding box center [48, 135] width 87 height 18
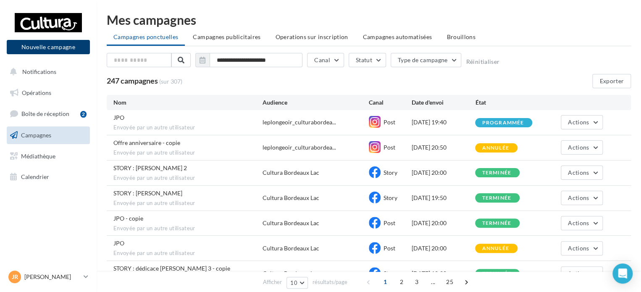
click at [45, 45] on button "Nouvelle campagne" at bounding box center [48, 47] width 83 height 14
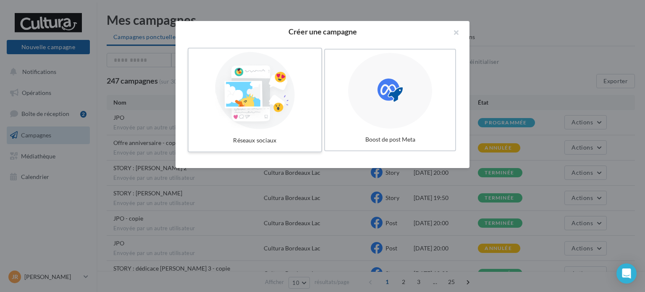
click at [259, 88] on div at bounding box center [255, 90] width 126 height 77
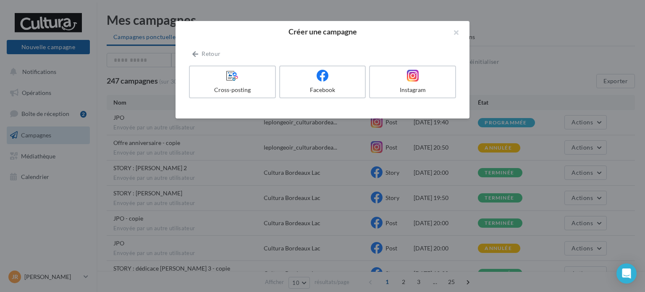
click at [257, 40] on div "Créer une campagne" at bounding box center [323, 31] width 294 height 21
click at [454, 32] on button "button" at bounding box center [453, 33] width 34 height 25
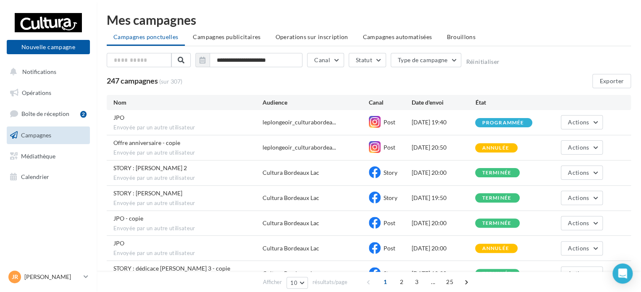
click at [50, 137] on span "Campagnes" at bounding box center [36, 134] width 30 height 7
click at [40, 50] on button "Nouvelle campagne" at bounding box center [48, 47] width 83 height 14
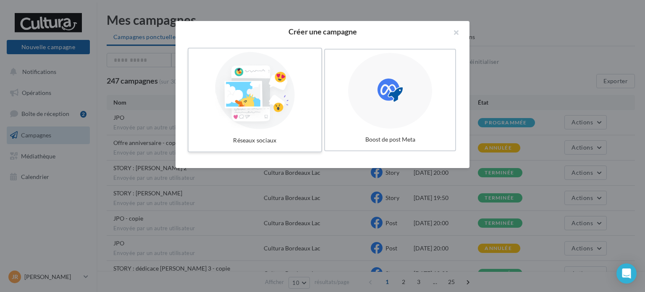
click at [220, 113] on div at bounding box center [255, 90] width 126 height 77
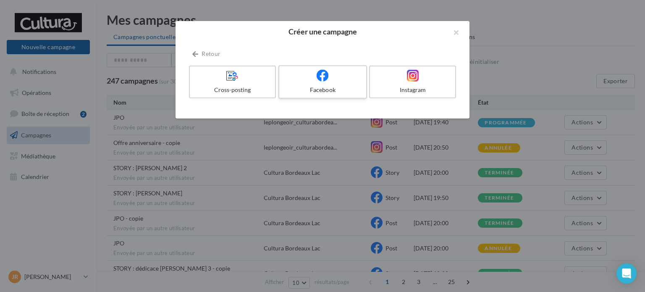
click at [313, 87] on div "Facebook" at bounding box center [323, 90] width 80 height 8
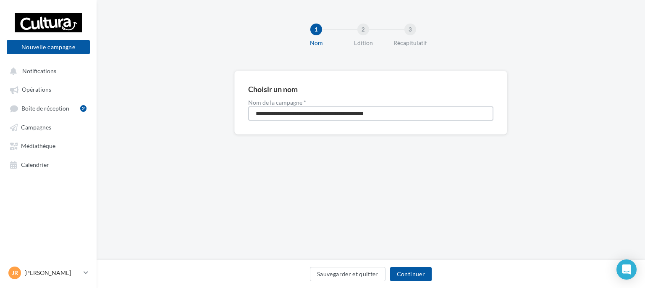
click at [417, 117] on input "**********" at bounding box center [370, 113] width 245 height 14
click at [423, 111] on input "**********" at bounding box center [370, 113] width 245 height 14
click at [412, 271] on button "Continuer" at bounding box center [411, 274] width 42 height 14
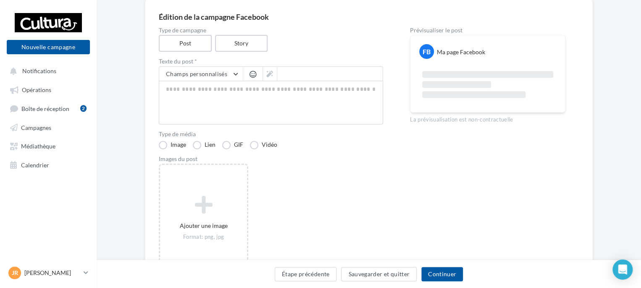
scroll to position [84, 0]
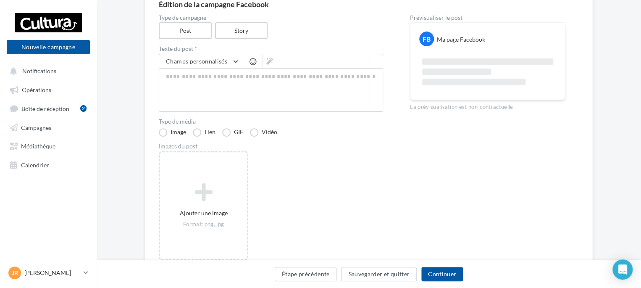
click at [240, 28] on label "Story" at bounding box center [241, 30] width 53 height 17
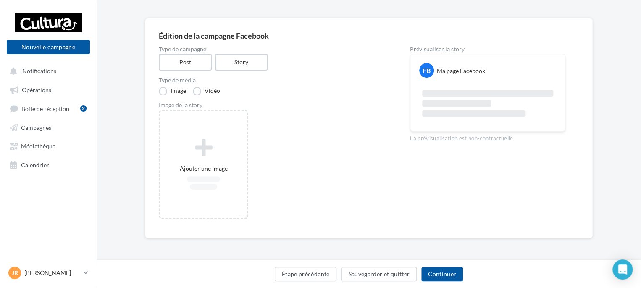
scroll to position [52, 0]
click at [190, 67] on label "Post" at bounding box center [185, 62] width 54 height 17
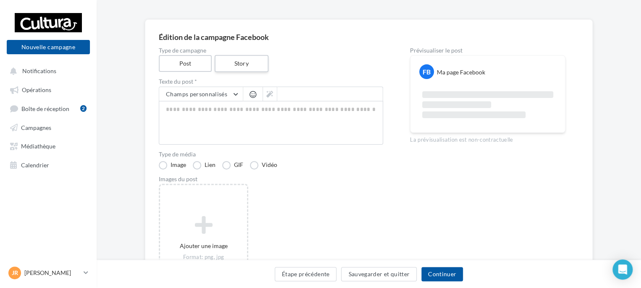
scroll to position [42, 0]
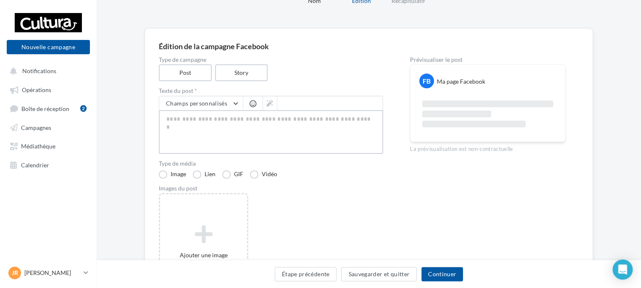
click at [235, 132] on textarea at bounding box center [271, 132] width 224 height 44
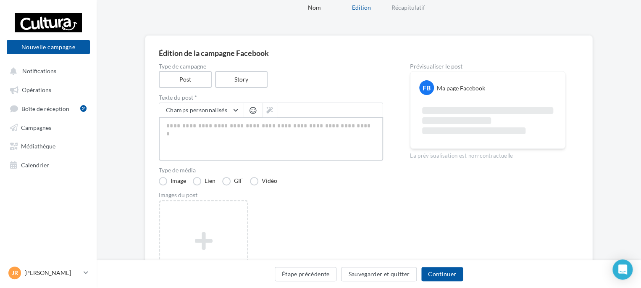
scroll to position [84, 0]
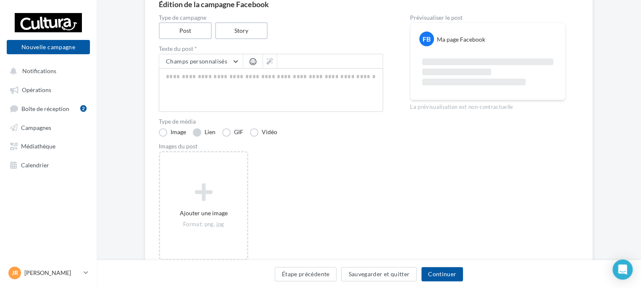
click at [199, 132] on label "Lien" at bounding box center [204, 132] width 23 height 8
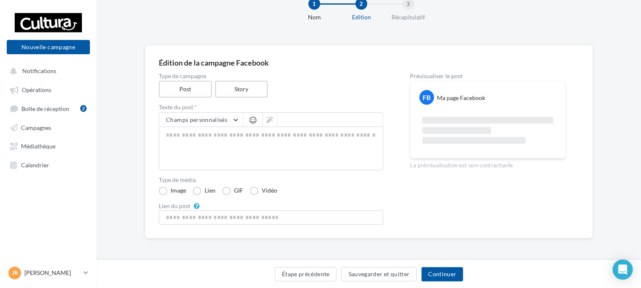
scroll to position [25, 0]
click at [237, 132] on textarea at bounding box center [271, 149] width 224 height 44
click at [233, 188] on label "GIF" at bounding box center [232, 191] width 21 height 8
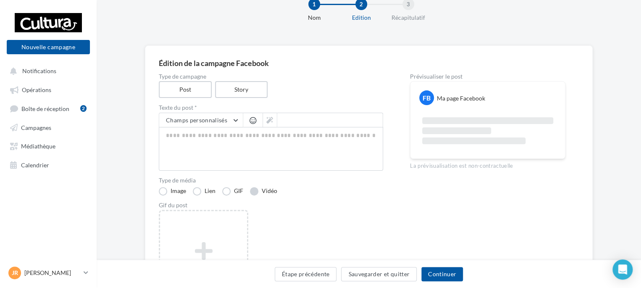
click at [256, 188] on label "Vidéo" at bounding box center [263, 191] width 27 height 8
click at [167, 189] on label "Image" at bounding box center [172, 191] width 27 height 8
click at [225, 136] on textarea at bounding box center [271, 149] width 224 height 44
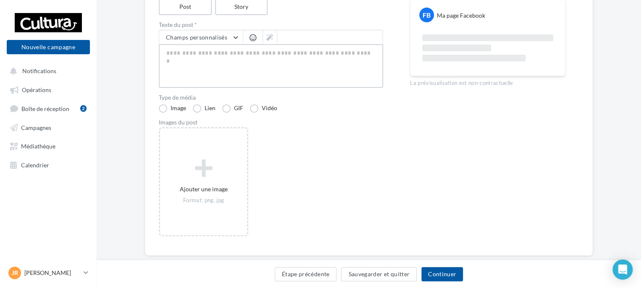
scroll to position [109, 0]
click at [363, 131] on div "Ajouter une image Format: png, jpg" at bounding box center [274, 185] width 231 height 118
drag, startPoint x: 96, startPoint y: 156, endPoint x: 371, endPoint y: 152, distance: 275.6
click at [371, 152] on div "Ajouter une image Format: png, jpg" at bounding box center [274, 185] width 231 height 118
drag, startPoint x: 373, startPoint y: 151, endPoint x: 343, endPoint y: 157, distance: 30.5
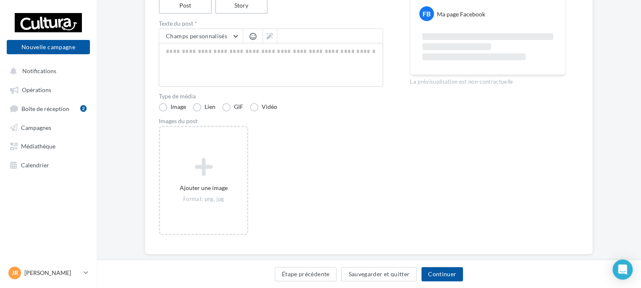
click at [343, 157] on div "Ajouter une image Format: png, jpg" at bounding box center [274, 185] width 231 height 118
click at [451, 270] on button "Continuer" at bounding box center [442, 274] width 42 height 14
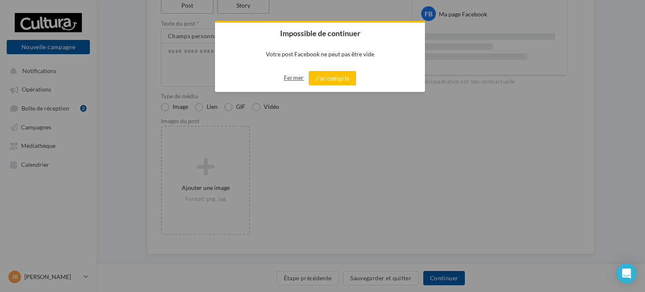
click at [290, 79] on button "Fermer" at bounding box center [294, 77] width 20 height 13
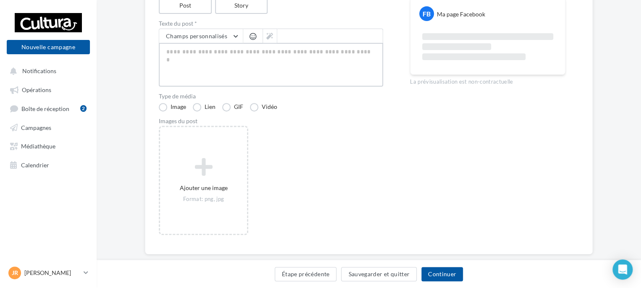
click at [255, 55] on textarea at bounding box center [271, 65] width 224 height 44
type textarea "*"
type textarea "**"
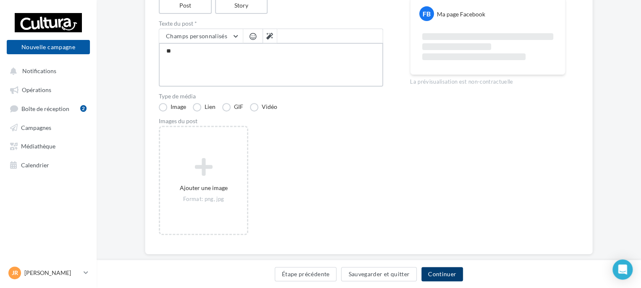
type textarea "***"
click at [447, 273] on button "Continuer" at bounding box center [442, 274] width 42 height 14
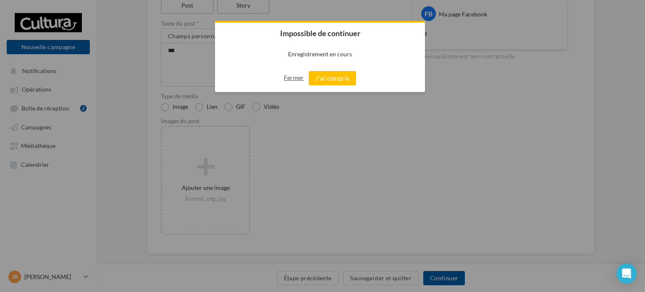
click at [290, 80] on button "Fermer" at bounding box center [294, 77] width 20 height 13
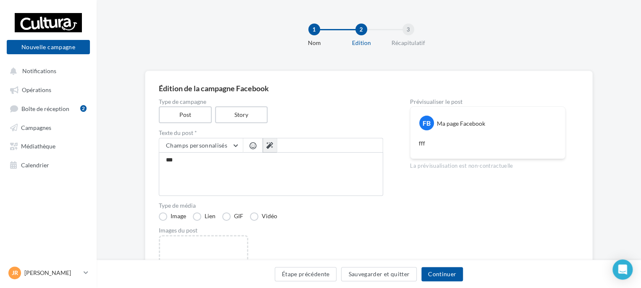
scroll to position [0, 0]
click at [187, 168] on textarea "***" at bounding box center [271, 174] width 224 height 44
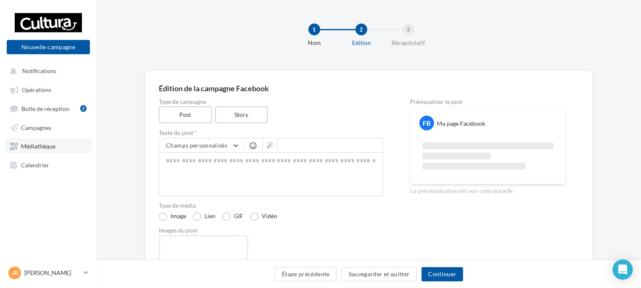
click at [50, 153] on link "Médiathèque" at bounding box center [48, 145] width 87 height 15
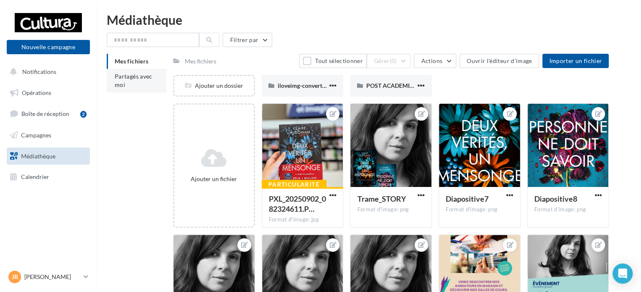
click at [117, 83] on span "Partagés avec moi" at bounding box center [134, 81] width 38 height 16
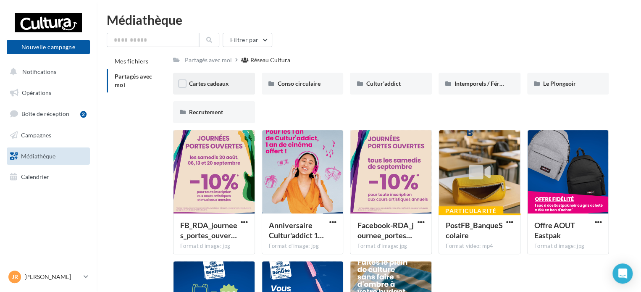
click at [234, 91] on div "Cartes cadeaux" at bounding box center [214, 84] width 82 height 22
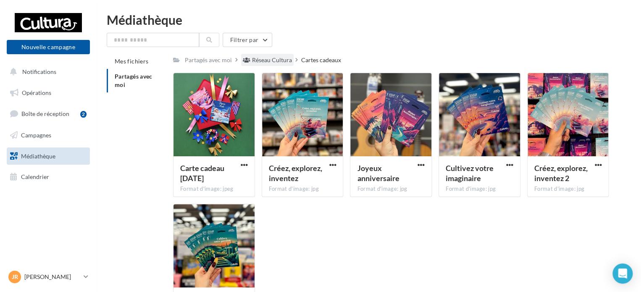
click at [277, 58] on div "Réseau Cultura" at bounding box center [272, 60] width 40 height 8
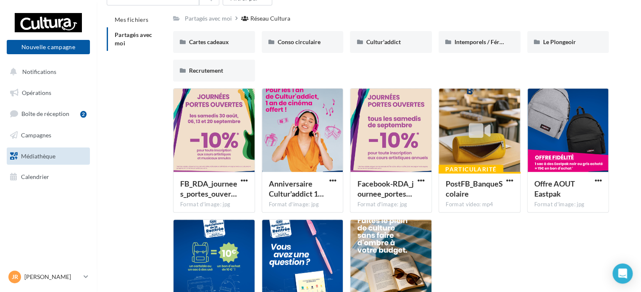
scroll to position [42, 0]
click at [580, 40] on div "Le Plongeoir" at bounding box center [568, 41] width 50 height 8
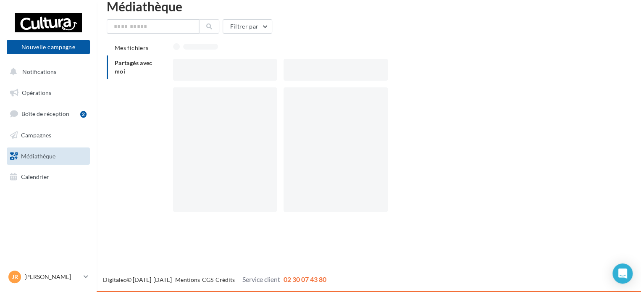
scroll to position [13, 0]
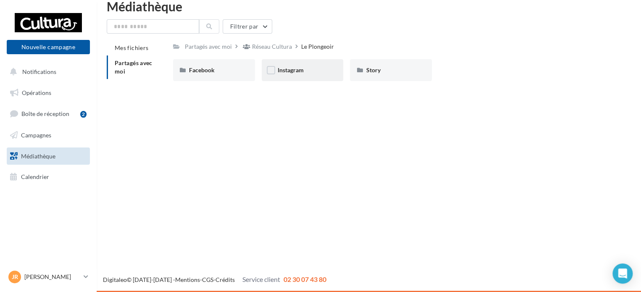
click at [309, 67] on div "Instagram" at bounding box center [303, 70] width 50 height 8
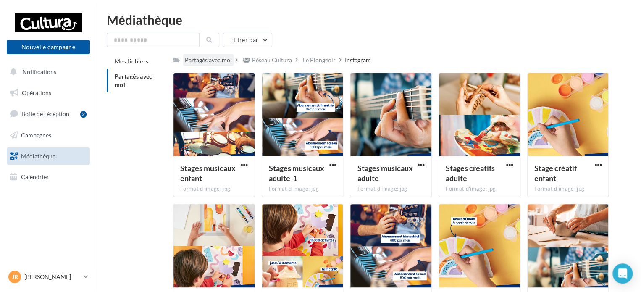
click at [209, 62] on div "Partagés avec moi" at bounding box center [208, 60] width 47 height 8
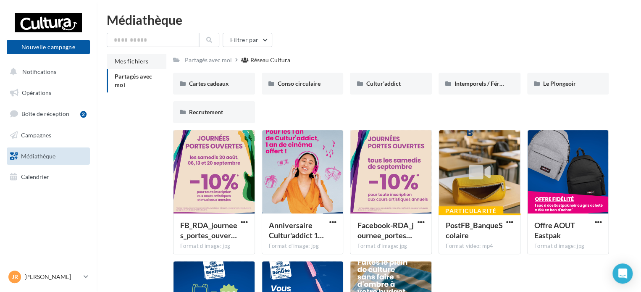
click at [123, 59] on span "Mes fichiers" at bounding box center [132, 61] width 34 height 7
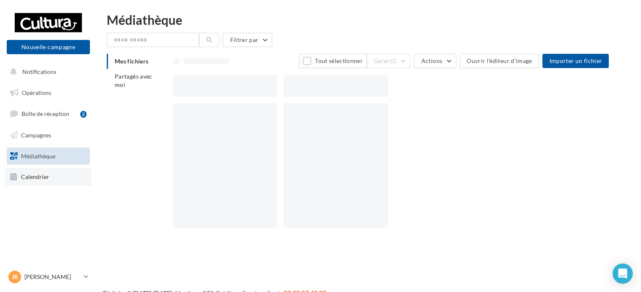
click at [52, 174] on link "Calendrier" at bounding box center [48, 177] width 87 height 18
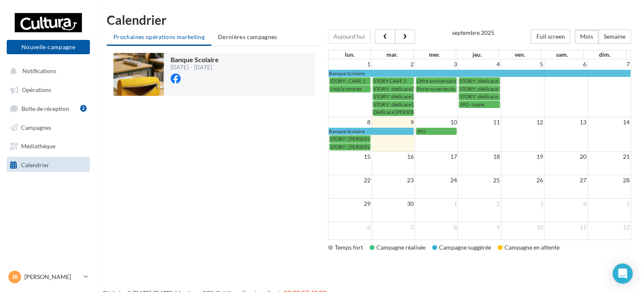
click at [426, 142] on td "JPO" at bounding box center [436, 138] width 43 height 23
click at [434, 103] on td "Porte ouvertes Académie Cultura Bordeaux lac." at bounding box center [436, 100] width 43 height 31
click at [436, 60] on td "3" at bounding box center [436, 64] width 43 height 10
click at [437, 53] on th "mer." at bounding box center [434, 54] width 42 height 8
click at [426, 132] on div "JPO" at bounding box center [436, 131] width 39 height 6
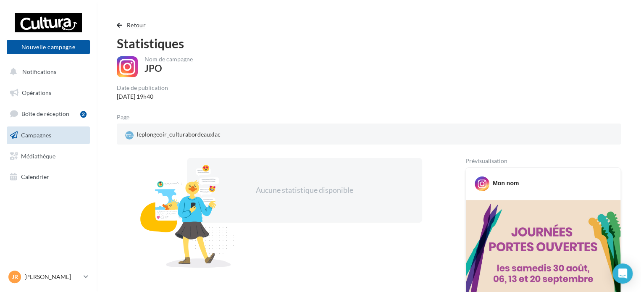
click at [128, 24] on span "Retour" at bounding box center [136, 24] width 19 height 7
click at [137, 24] on span "Retour" at bounding box center [136, 24] width 19 height 7
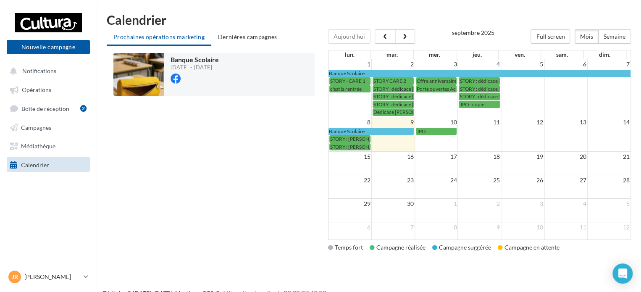
click at [208, 240] on div "Banque Scolaire 07/08/2025 - 09/09/2025 Chargement '" at bounding box center [214, 151] width 215 height 210
click at [55, 108] on span "Boîte de réception" at bounding box center [45, 108] width 48 height 7
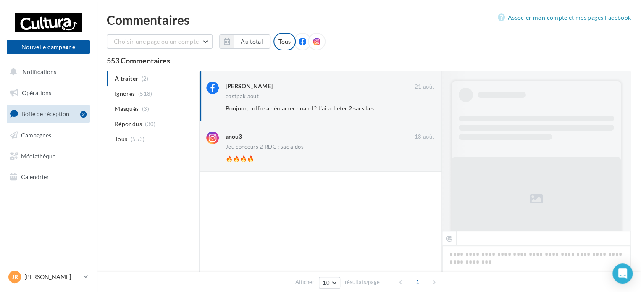
scroll to position [221, 0]
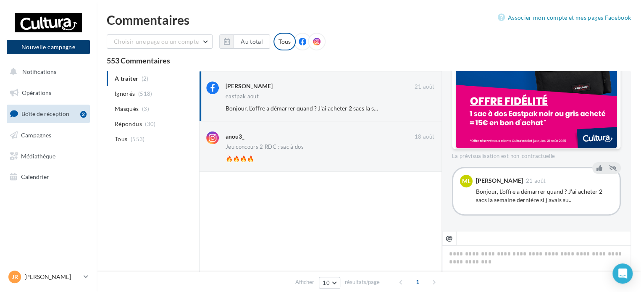
click at [74, 46] on button "Nouvelle campagne" at bounding box center [48, 47] width 83 height 14
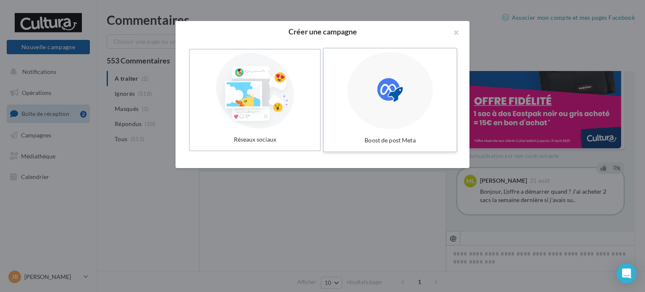
click at [378, 89] on icon at bounding box center [390, 90] width 26 height 26
